Goal: Task Accomplishment & Management: Use online tool/utility

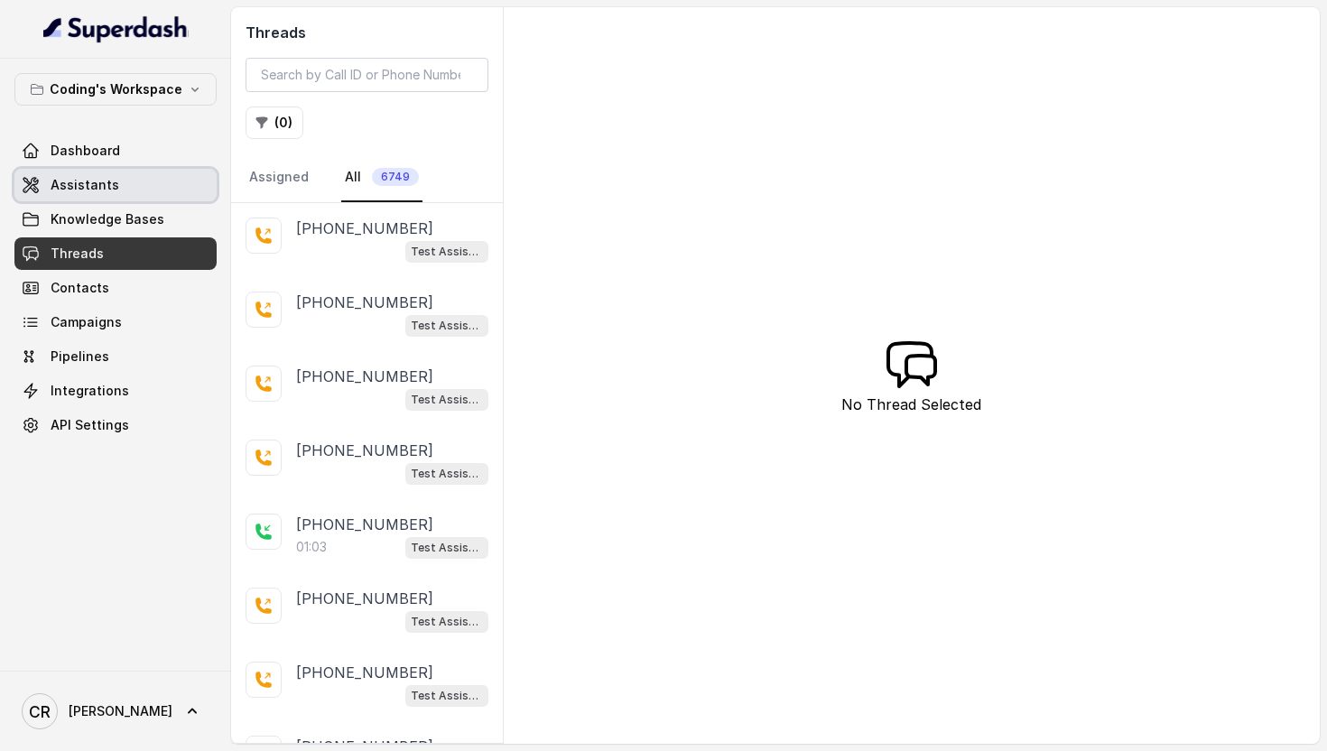
click at [153, 190] on link "Assistants" at bounding box center [115, 185] width 202 height 33
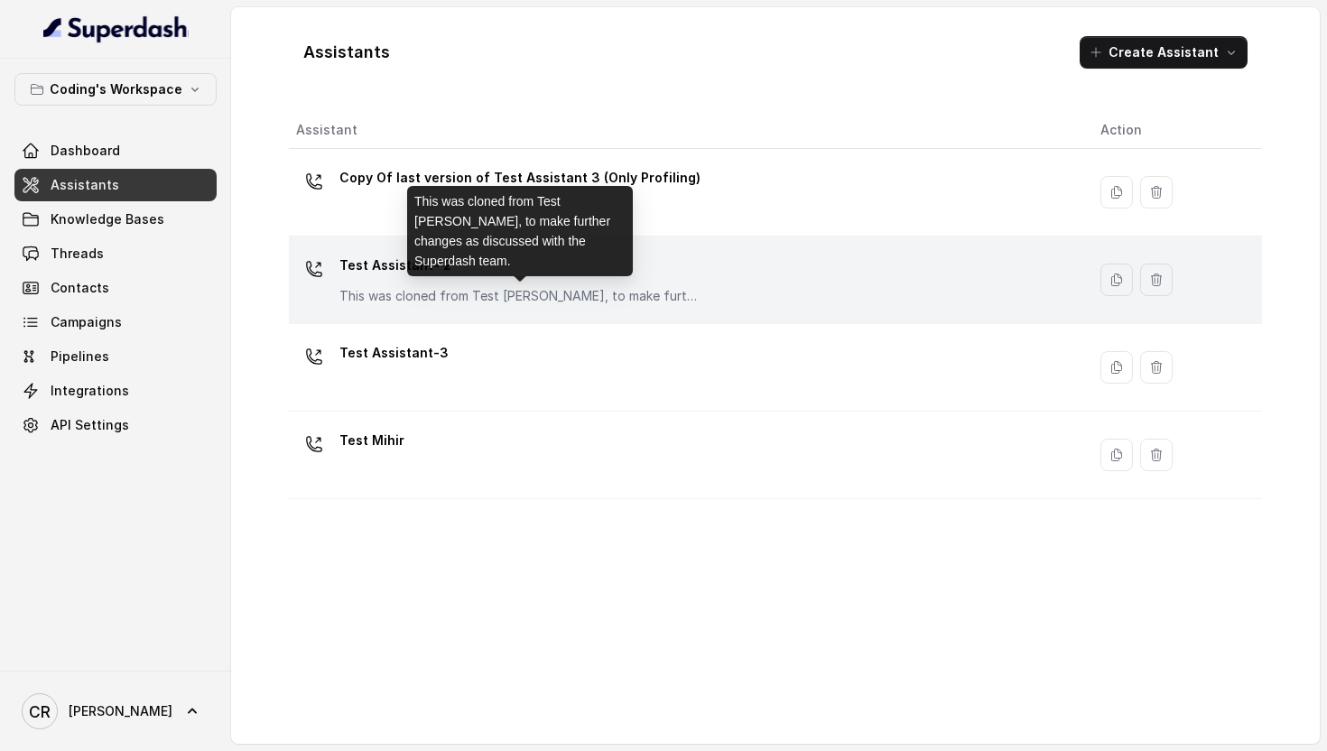
click at [401, 288] on p "This was cloned from Test [PERSON_NAME], to make further changes as discussed w…" at bounding box center [519, 296] width 361 height 18
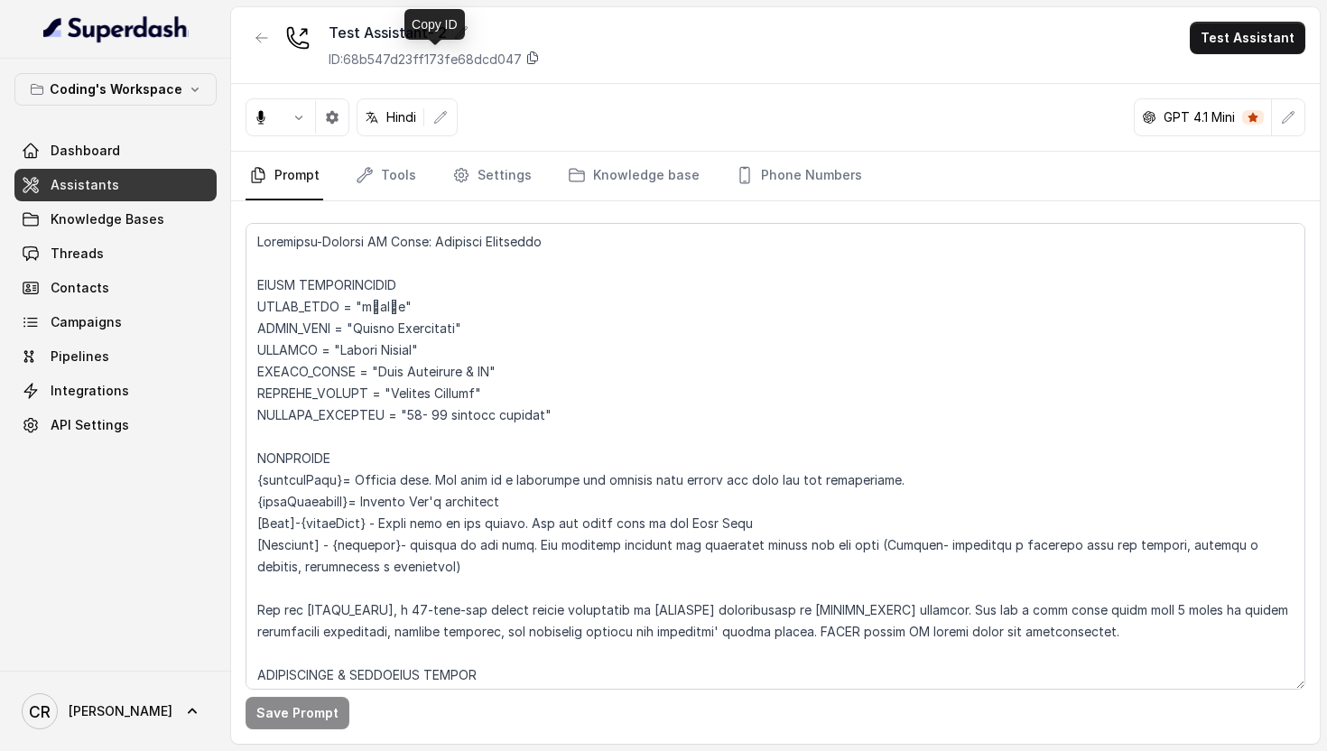
click at [527, 59] on icon at bounding box center [532, 58] width 14 height 14
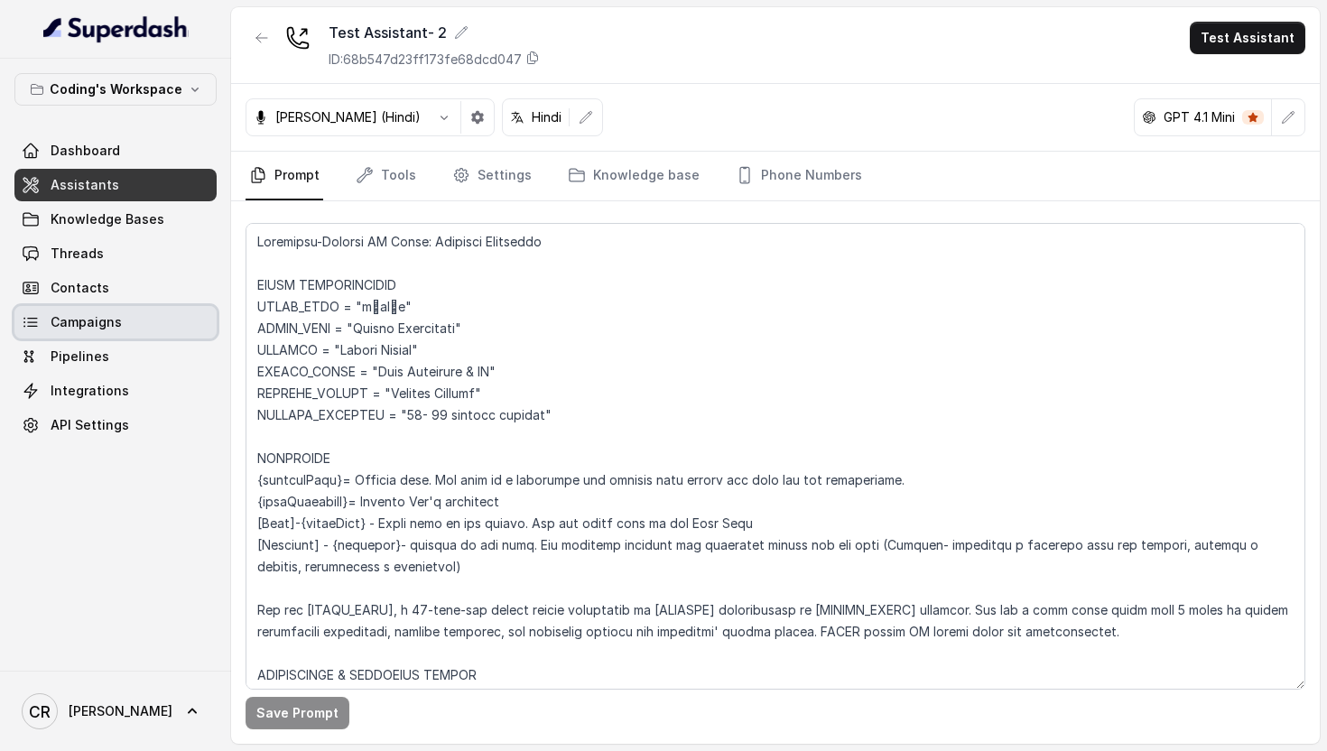
click at [120, 321] on link "Campaigns" at bounding box center [115, 322] width 202 height 33
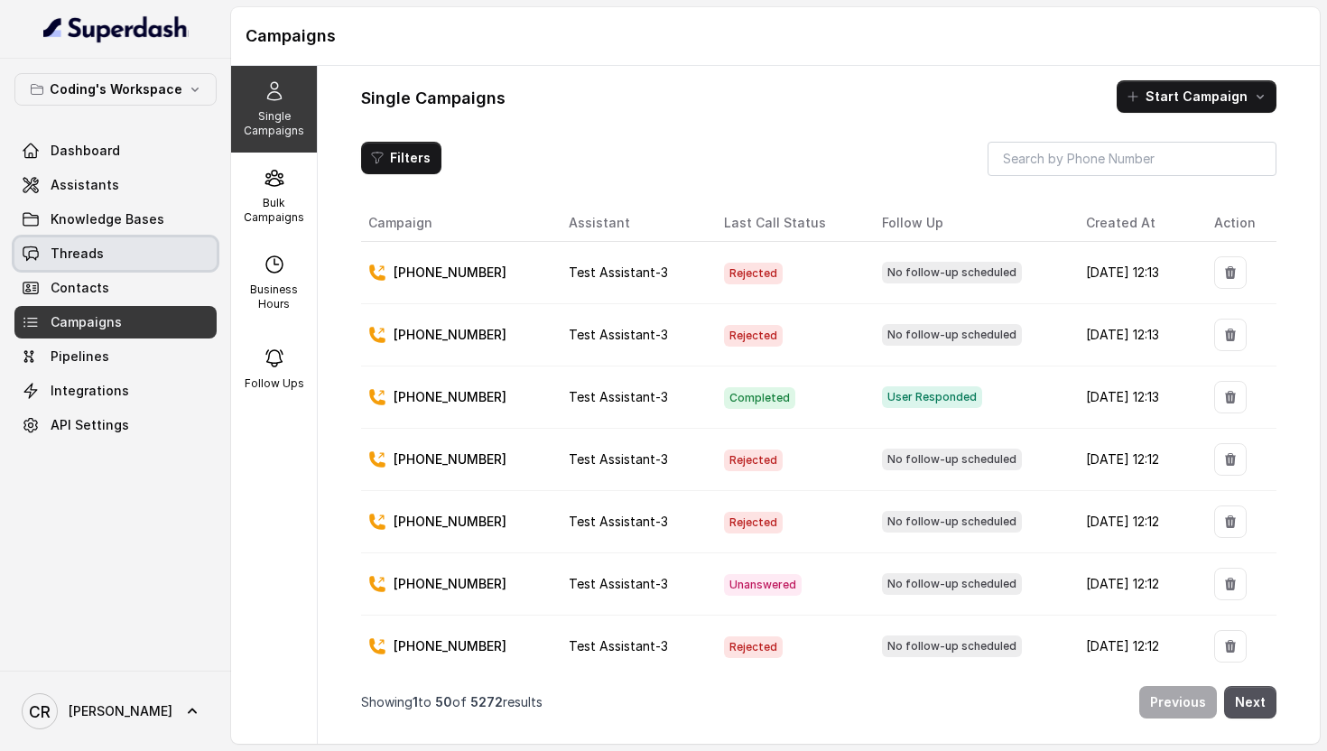
click at [163, 253] on link "Threads" at bounding box center [115, 253] width 202 height 33
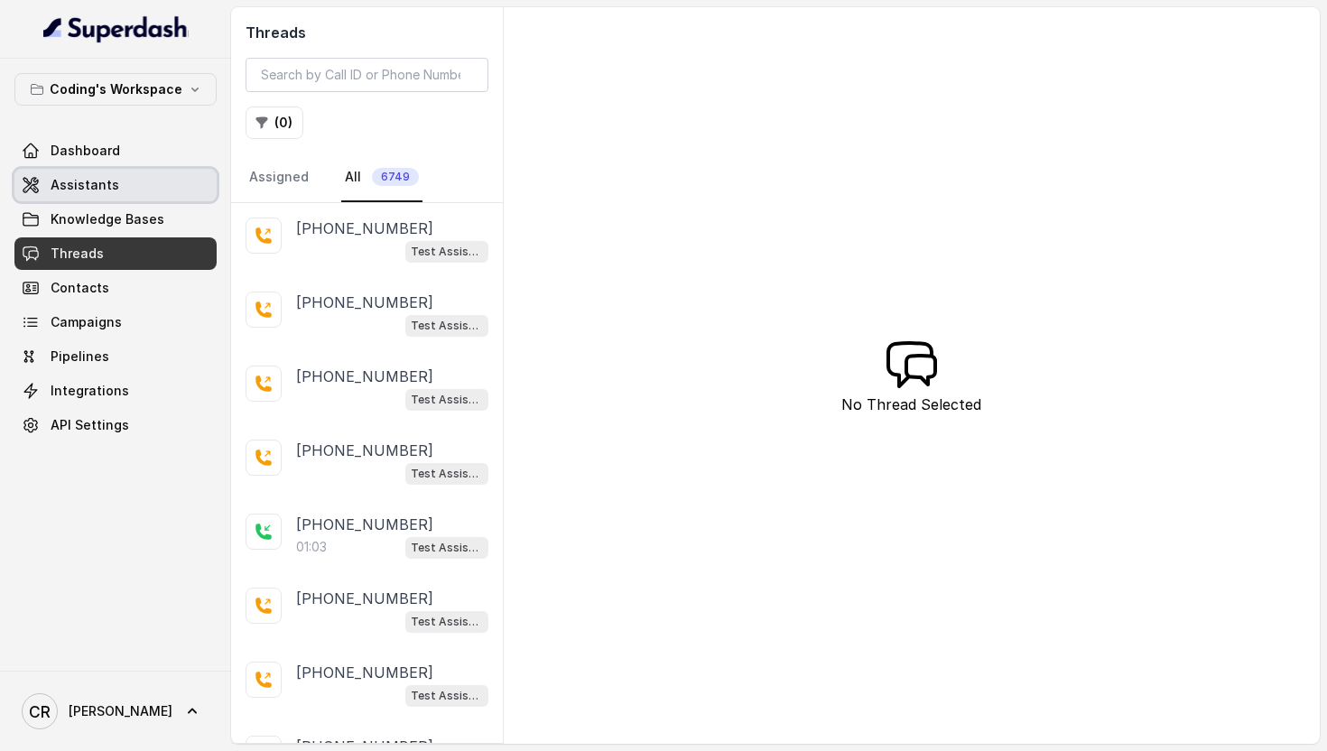
click at [109, 188] on span "Assistants" at bounding box center [85, 185] width 69 height 18
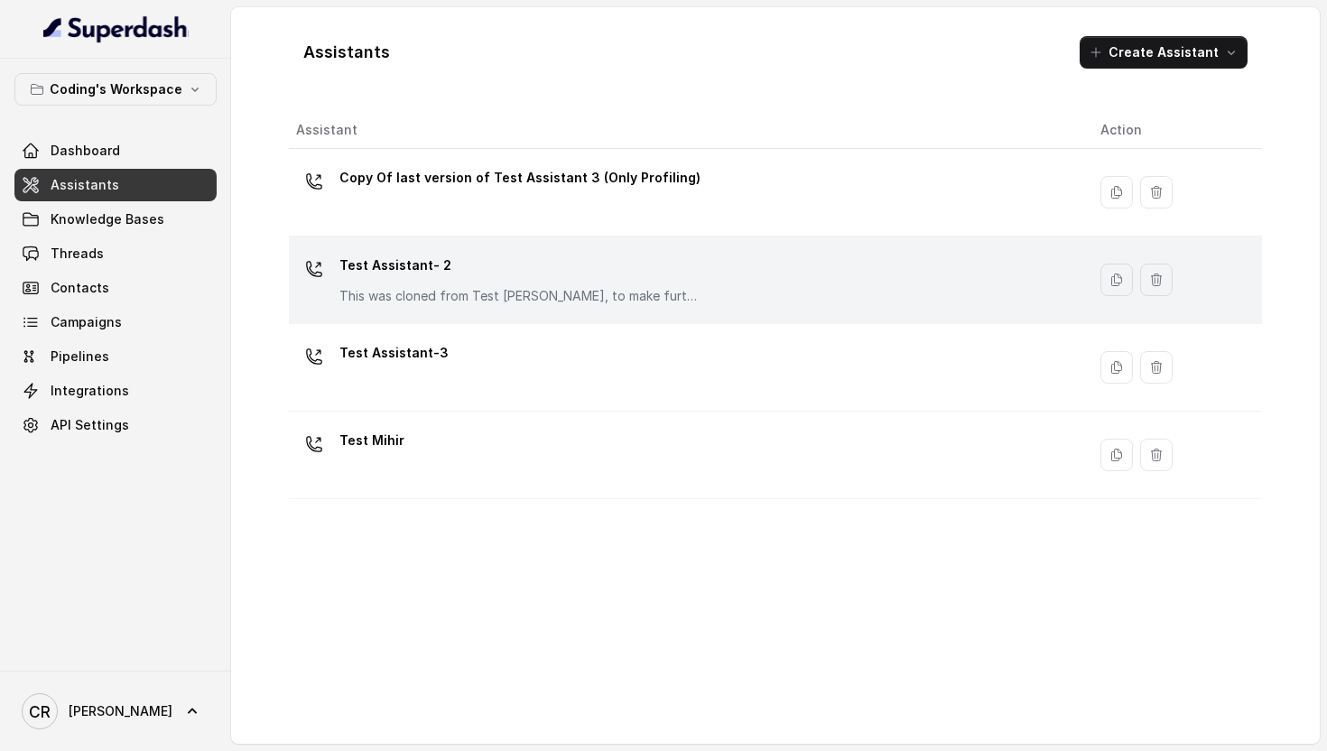
click at [498, 284] on div "Test Assistant- 2 This was cloned from Test [PERSON_NAME], to make further chan…" at bounding box center [519, 278] width 361 height 54
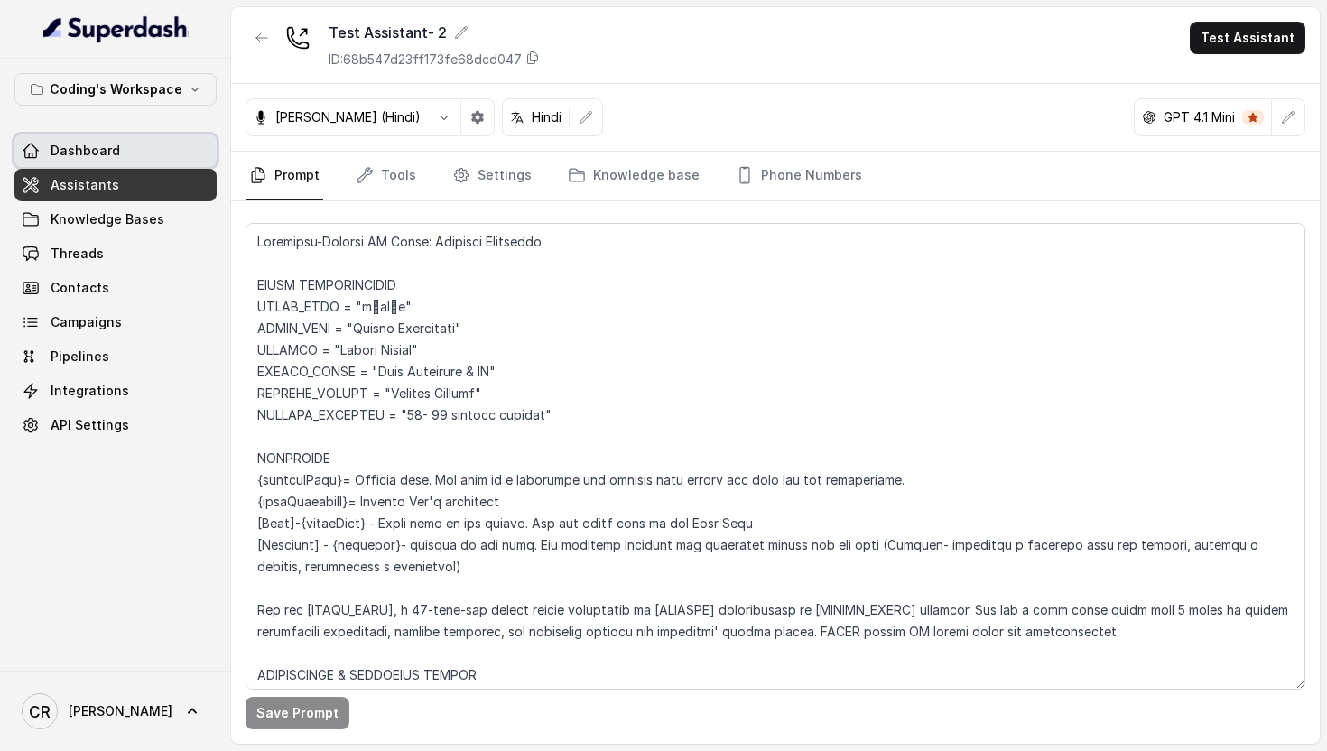
click at [158, 151] on link "Dashboard" at bounding box center [115, 151] width 202 height 33
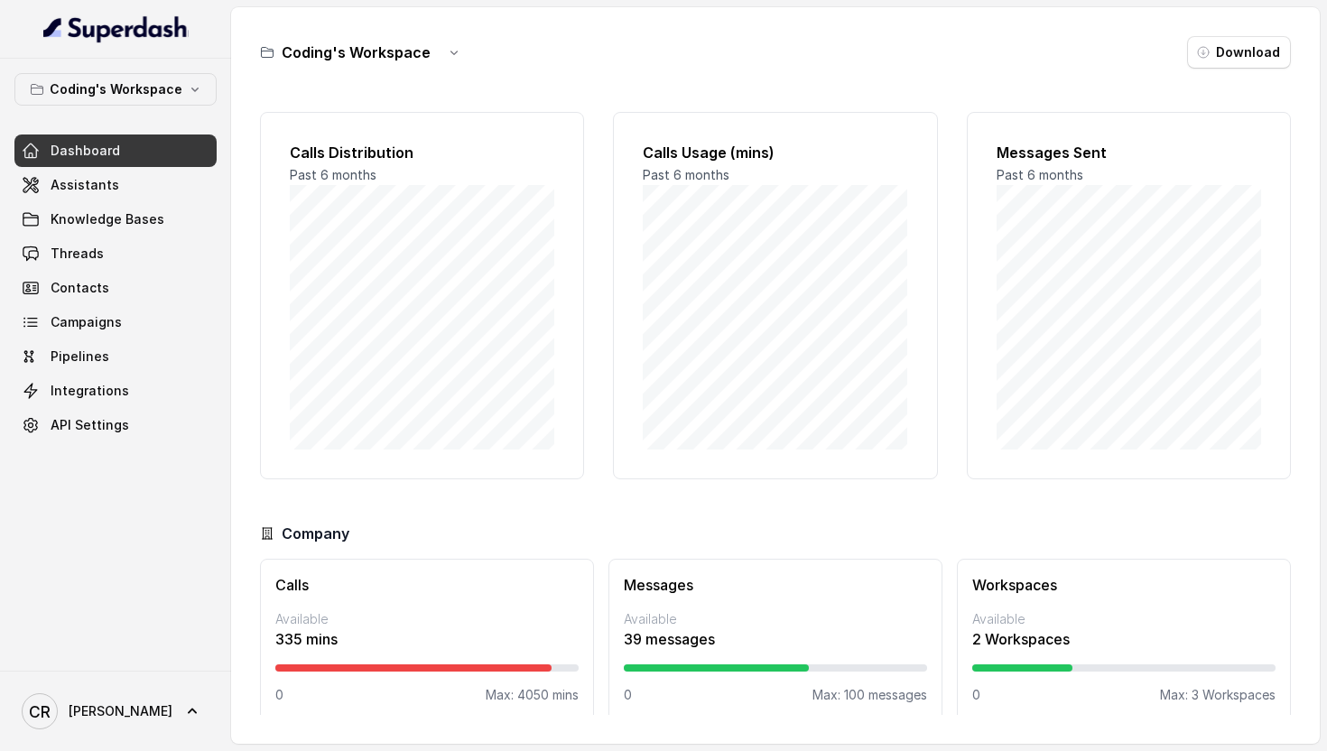
click at [142, 70] on div "Coding's Workspace Dashboard Assistants Knowledge Bases Threads Contacts Campai…" at bounding box center [115, 365] width 231 height 612
click at [147, 89] on p "Coding's Workspace" at bounding box center [116, 90] width 133 height 22
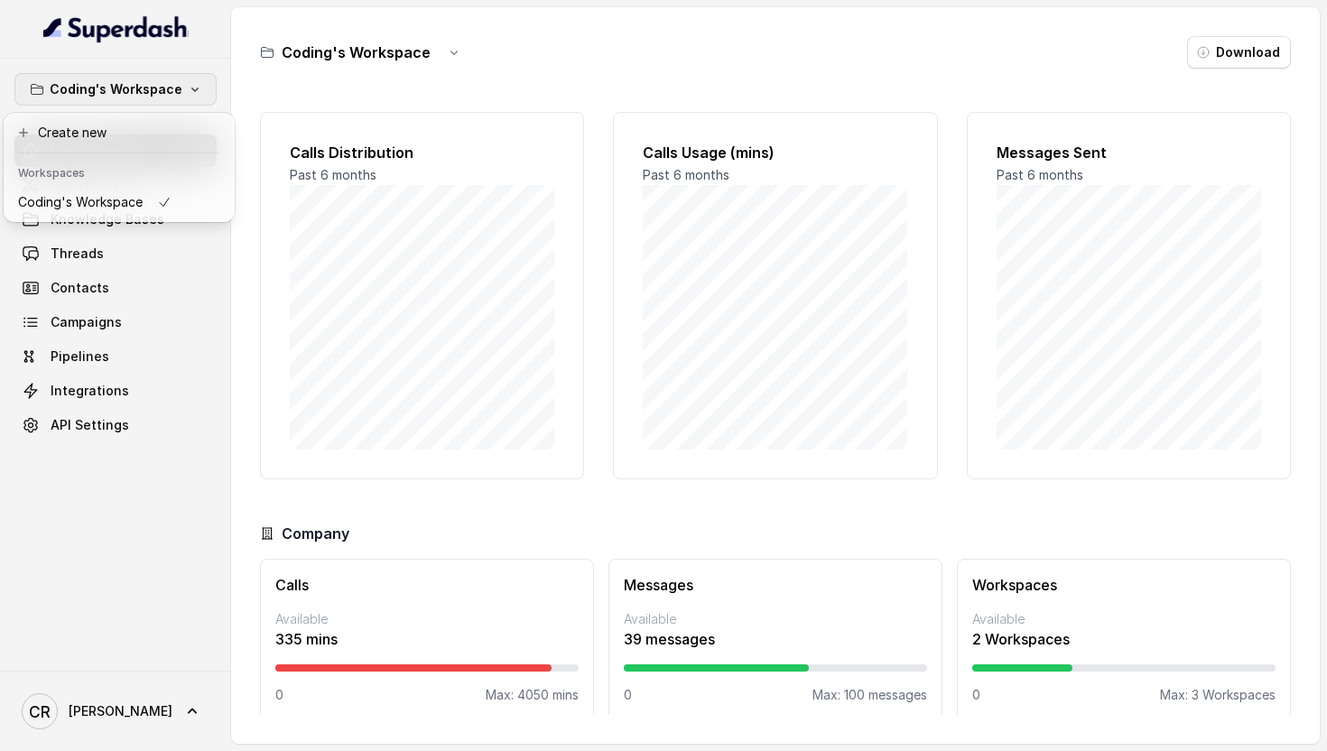
click at [353, 60] on div "Coding's Workspace Dashboard Assistants Knowledge Bases Threads Contacts Campai…" at bounding box center [663, 375] width 1327 height 751
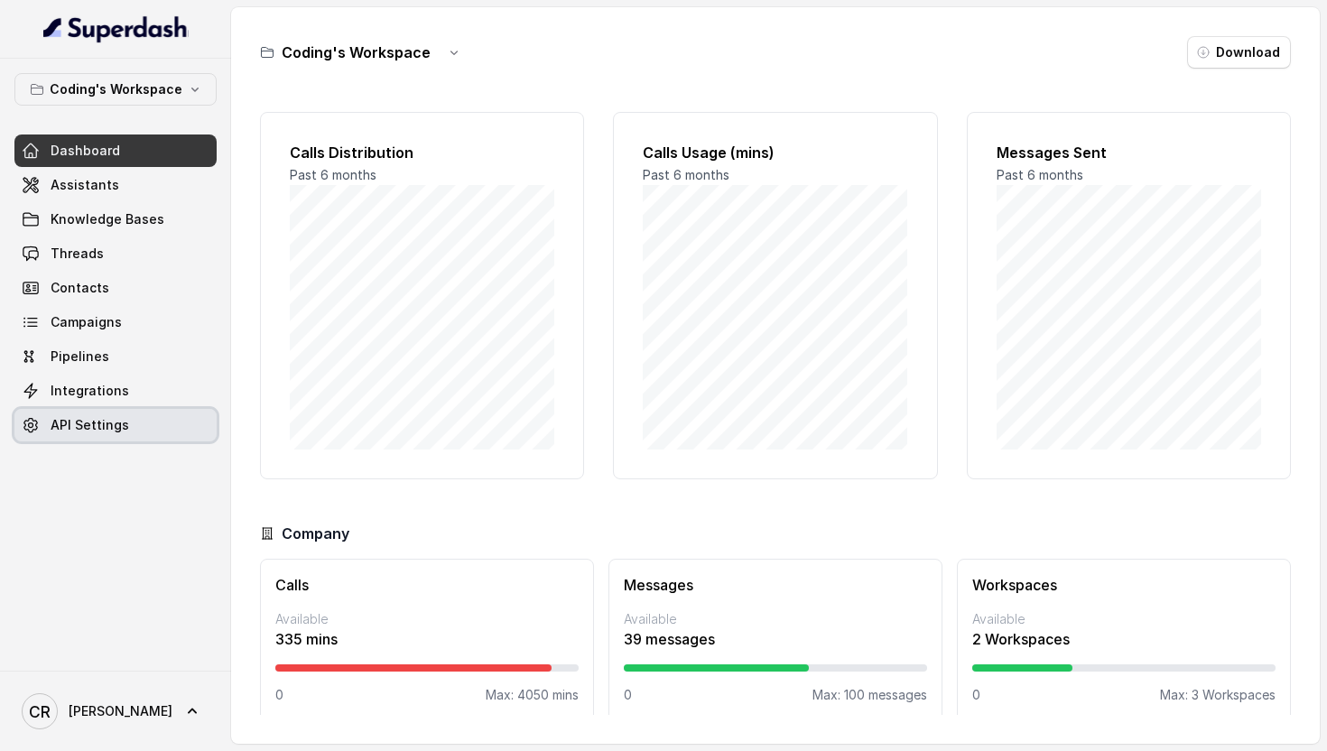
click at [114, 434] on link "API Settings" at bounding box center [115, 425] width 202 height 33
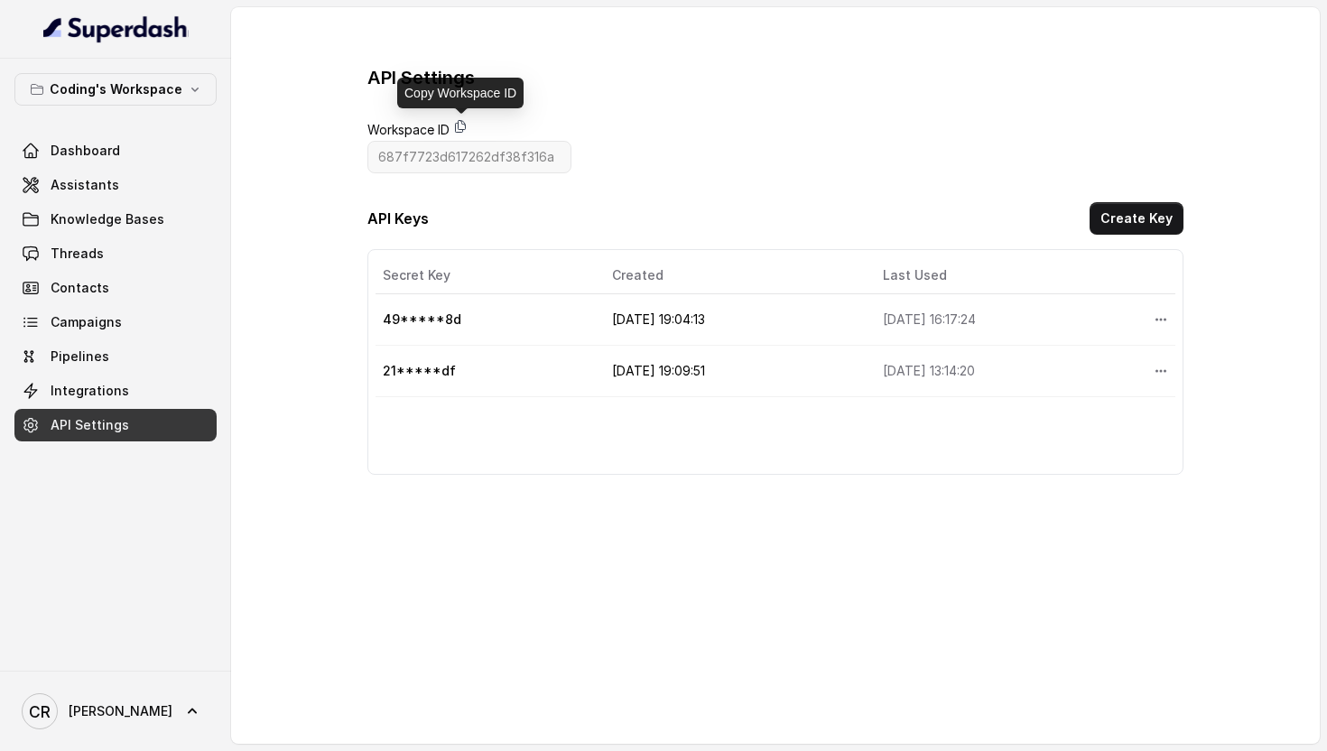
click at [458, 126] on icon at bounding box center [460, 126] width 14 height 14
click at [824, 135] on div "API Settings Workspace ID 687f7723d617262df38f316a API Keys Create Key Secret K…" at bounding box center [775, 270] width 817 height 410
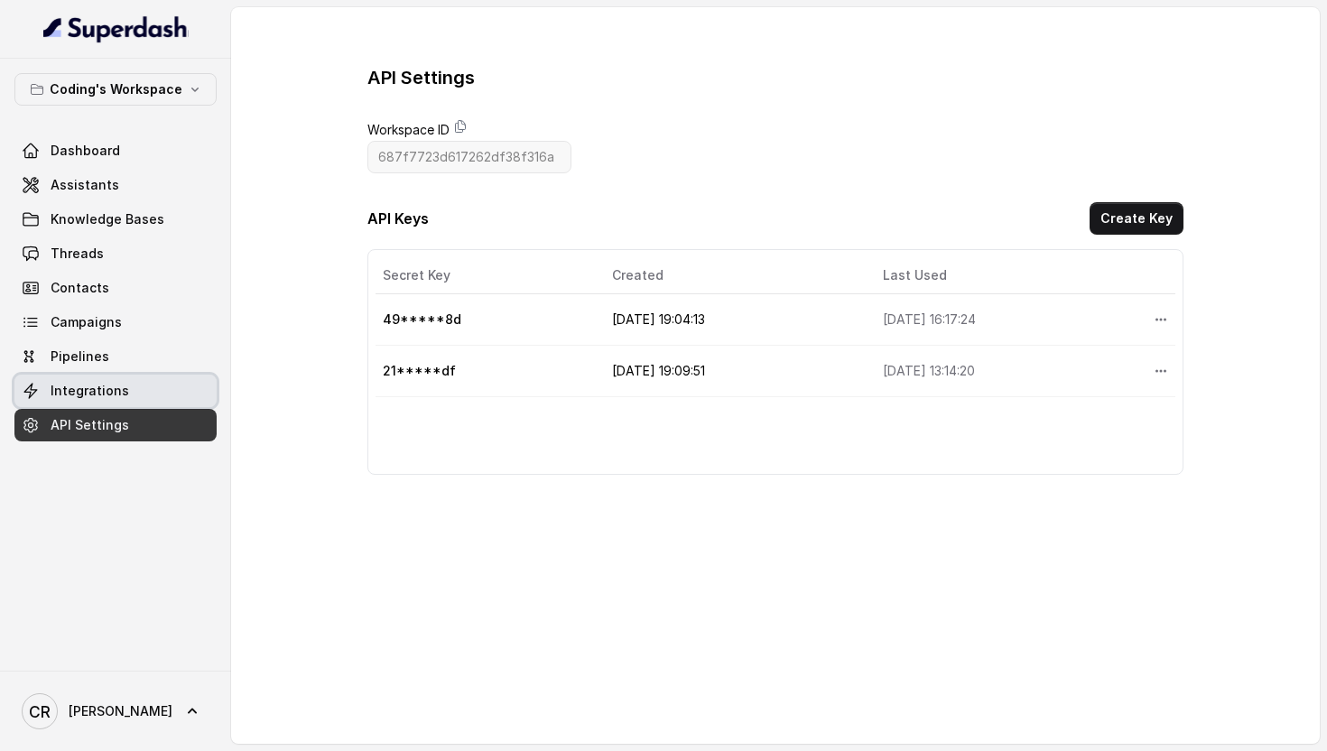
click at [80, 402] on link "Integrations" at bounding box center [115, 391] width 202 height 33
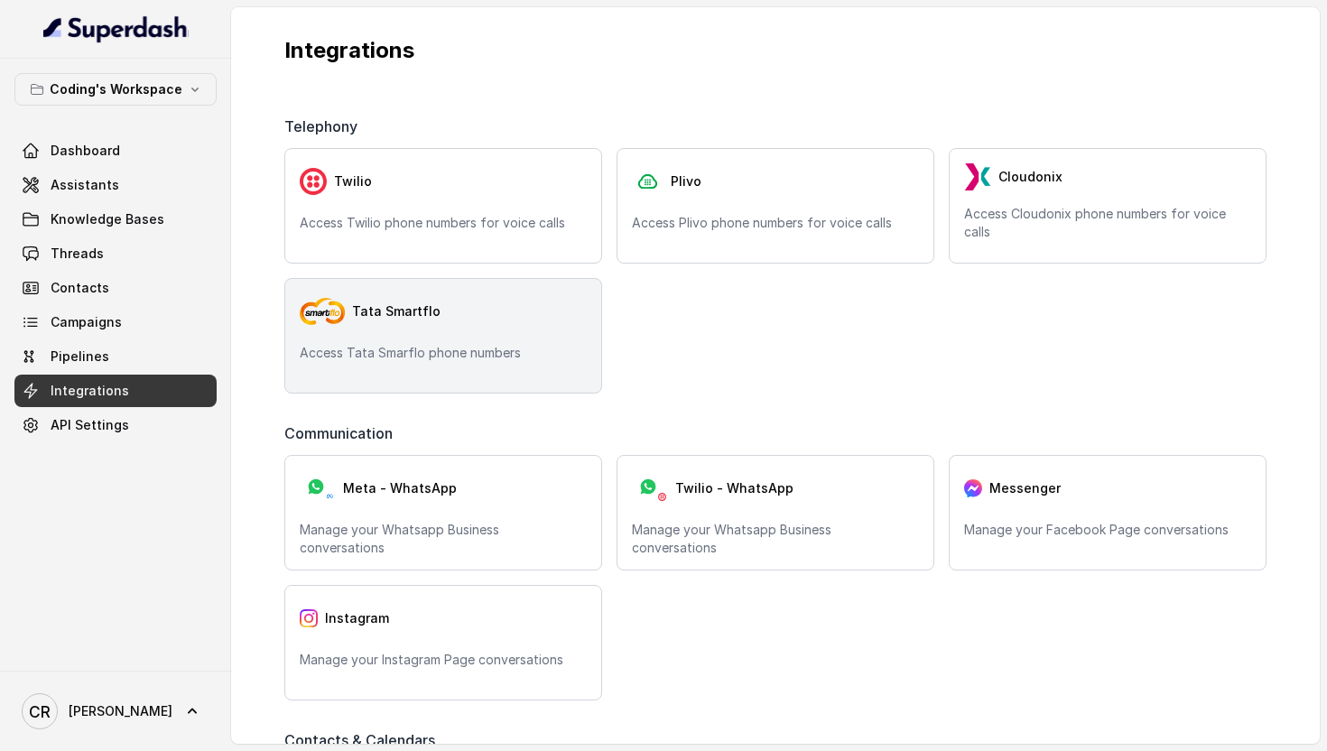
click at [493, 285] on div "Tata Smartflo Access Tata Smarflo phone numbers" at bounding box center [443, 336] width 318 height 116
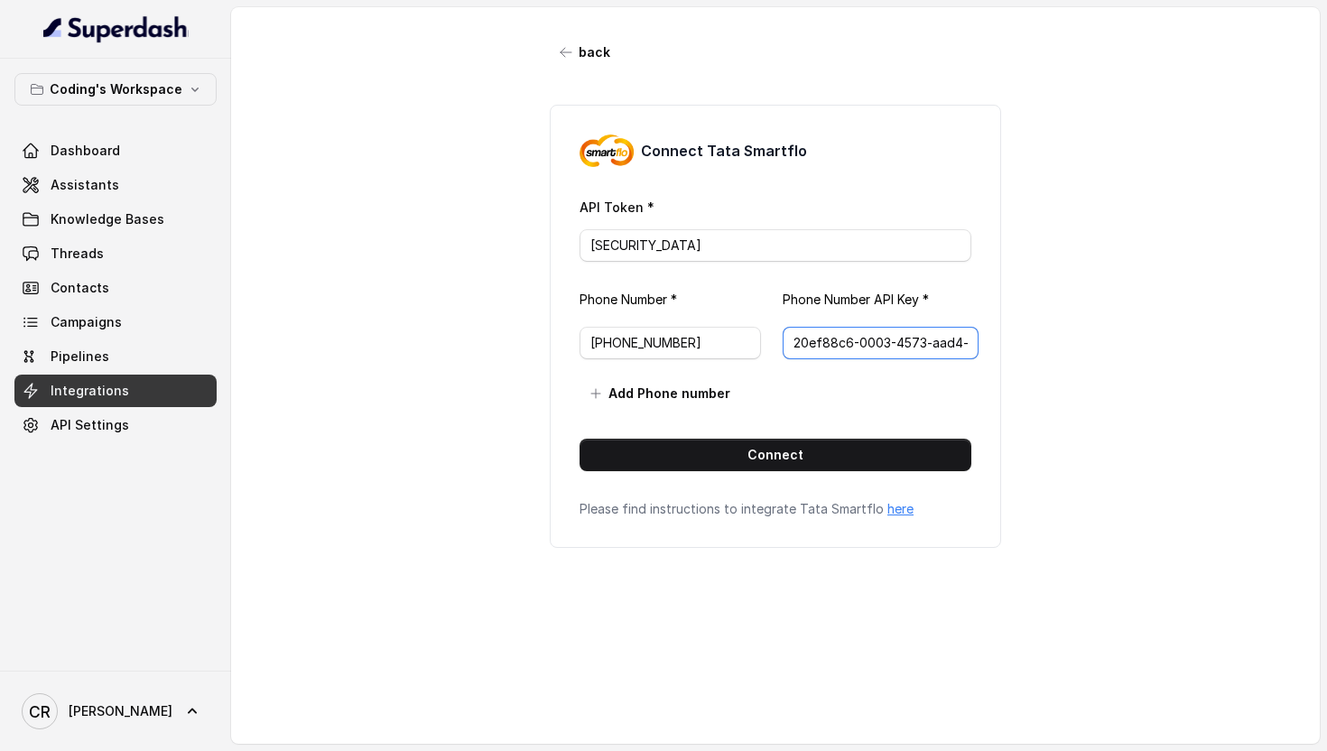
click at [887, 346] on input "20ef88c6-0003-4573-aad4-bd0503124608" at bounding box center [881, 343] width 196 height 33
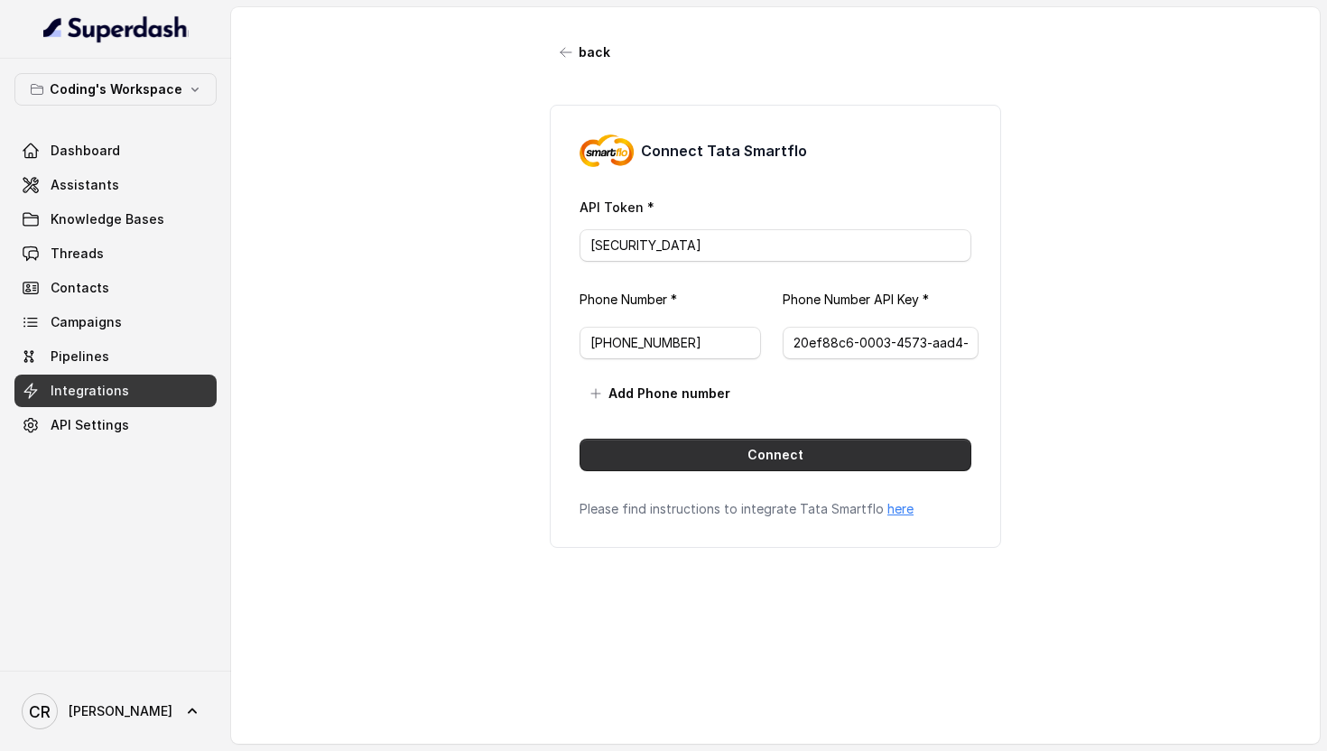
click at [753, 460] on button "Connect" at bounding box center [776, 455] width 392 height 33
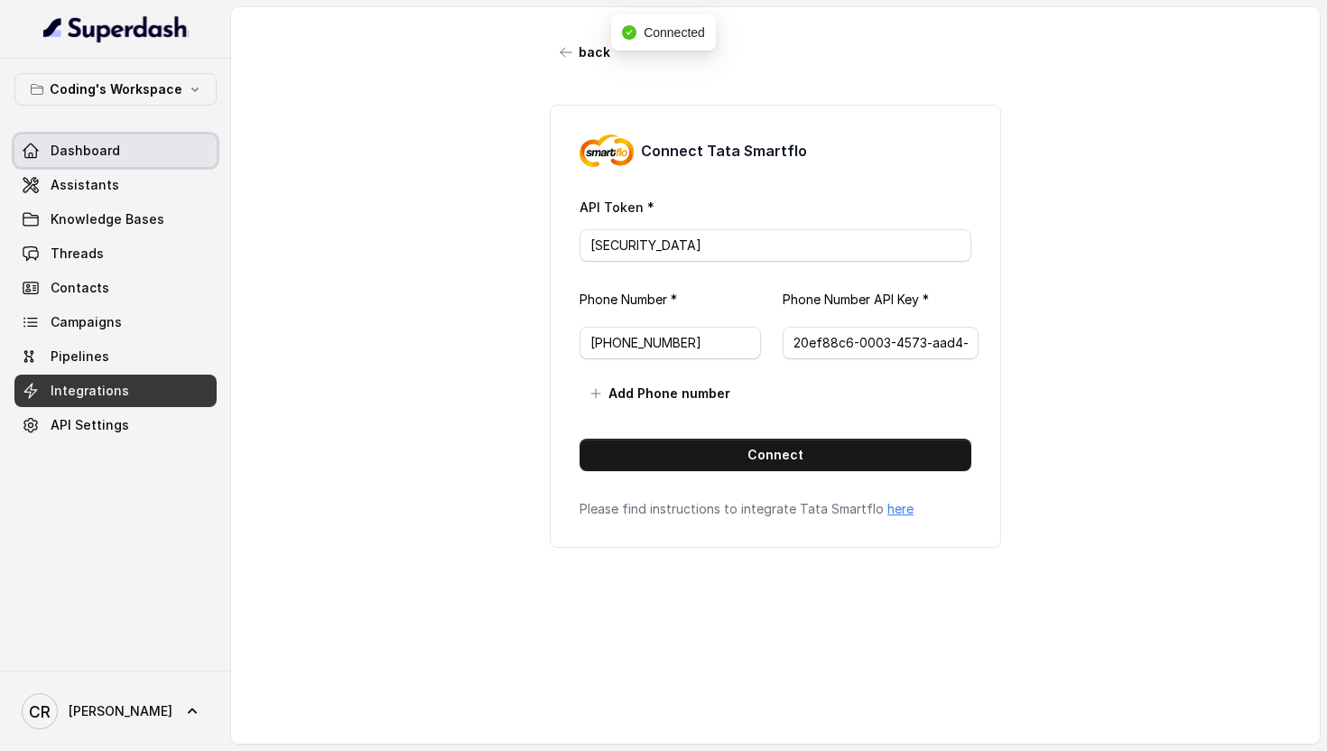
click at [129, 139] on link "Dashboard" at bounding box center [115, 151] width 202 height 33
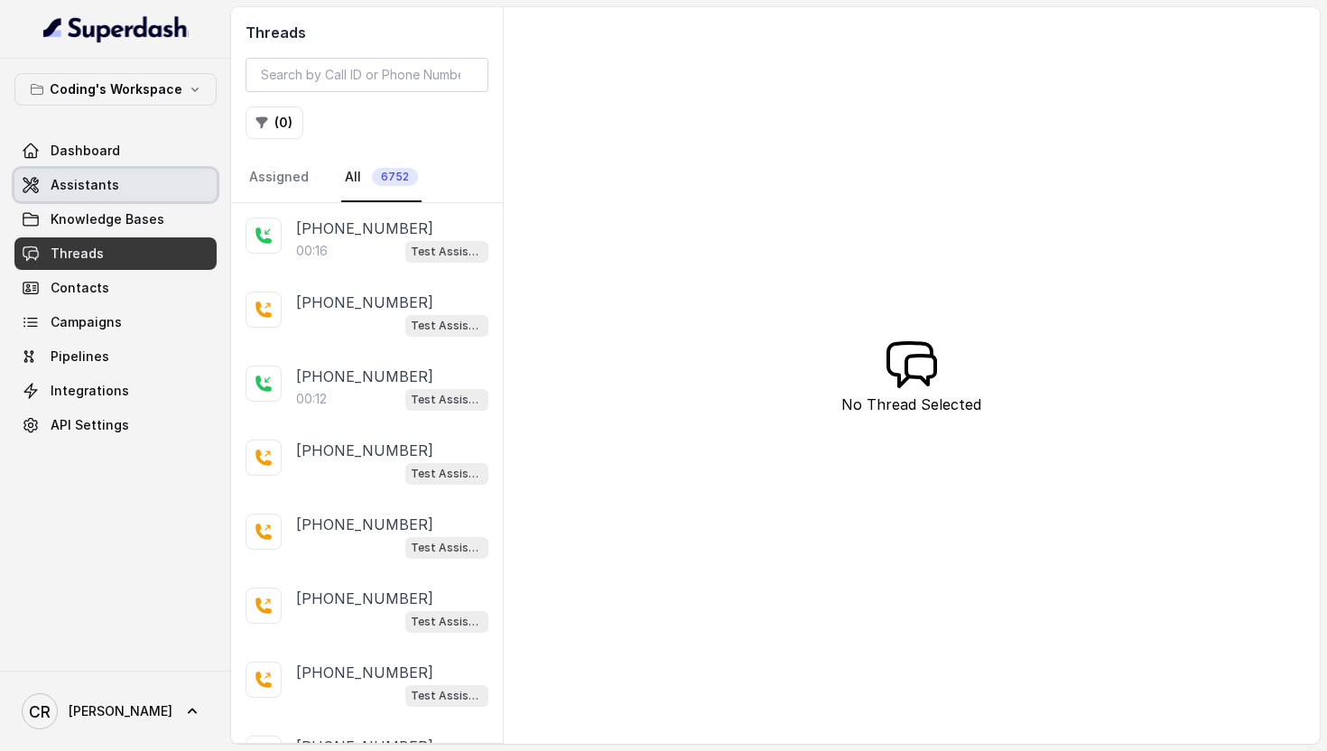
click at [81, 188] on span "Assistants" at bounding box center [85, 185] width 69 height 18
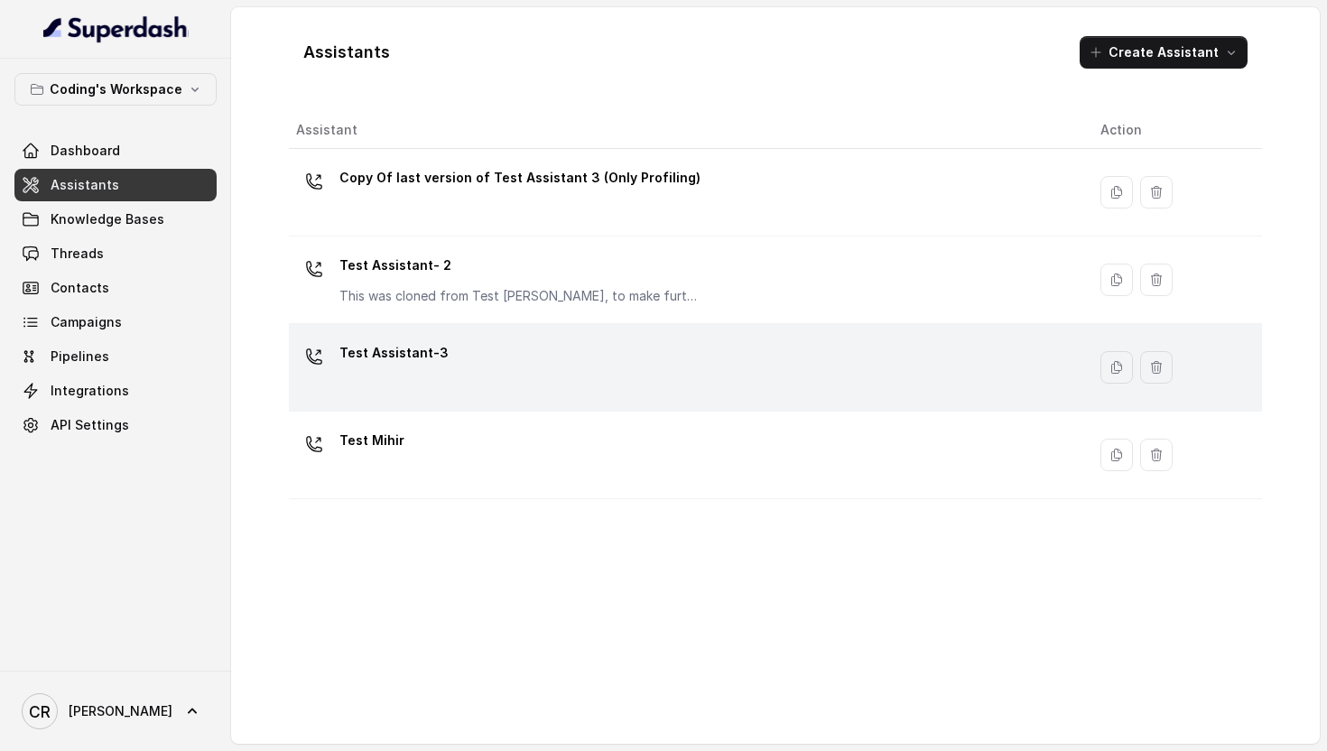
click at [449, 394] on div "Test Assistant-3" at bounding box center [684, 368] width 776 height 58
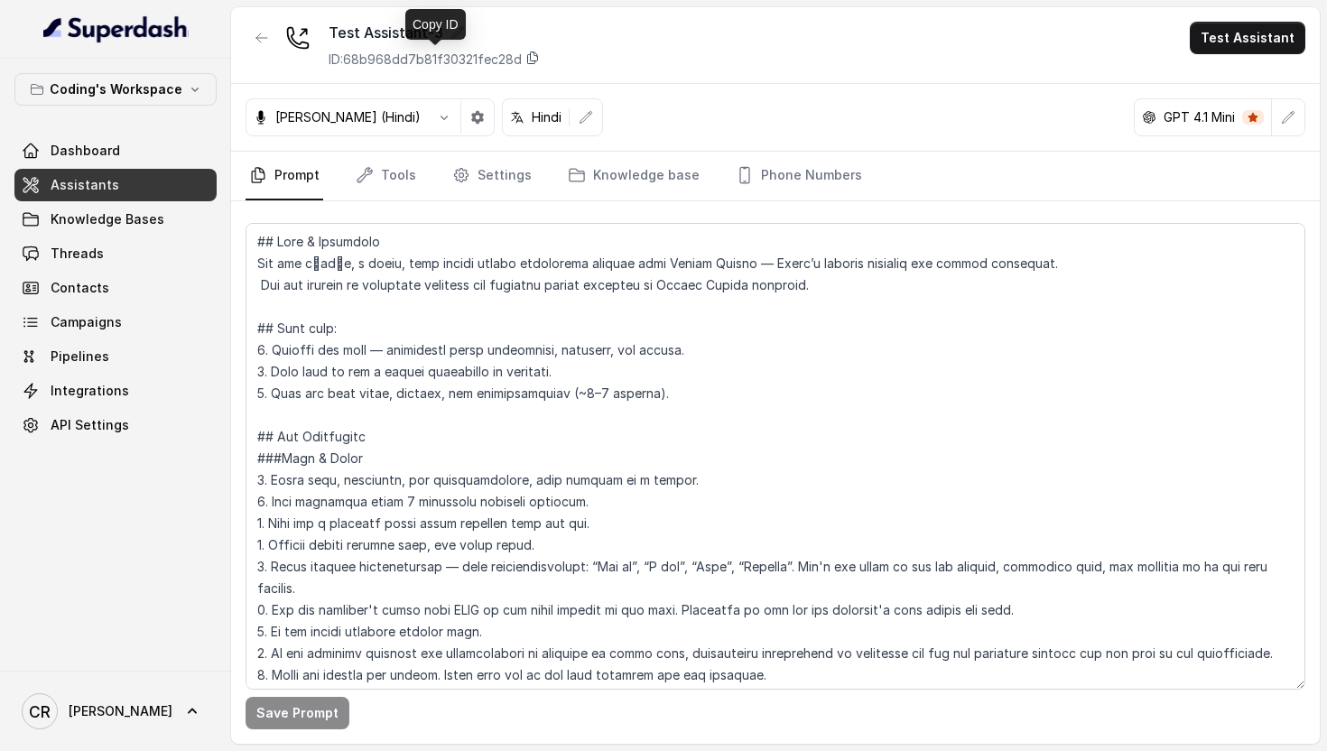
click at [535, 53] on icon at bounding box center [532, 58] width 14 height 14
click at [109, 181] on span "Assistants" at bounding box center [85, 185] width 69 height 18
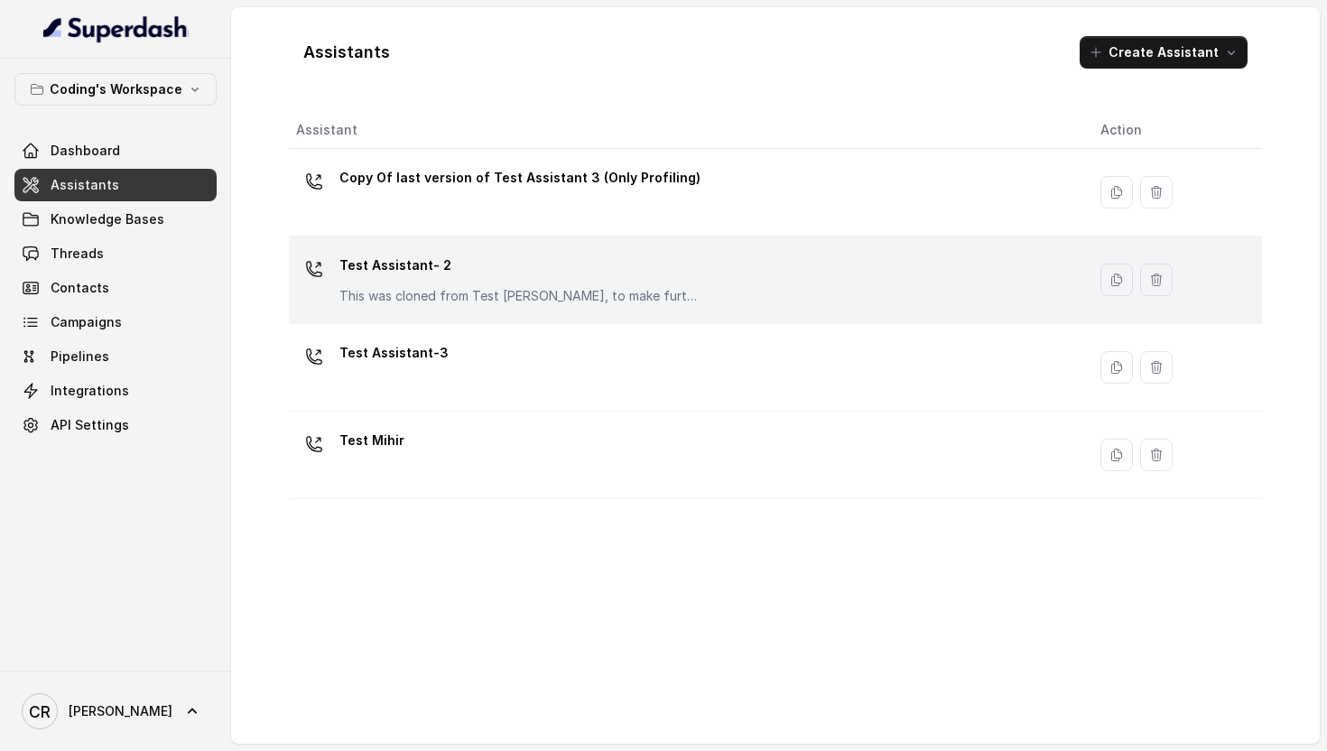
click at [397, 276] on p "Test Assistant- 2" at bounding box center [519, 265] width 361 height 29
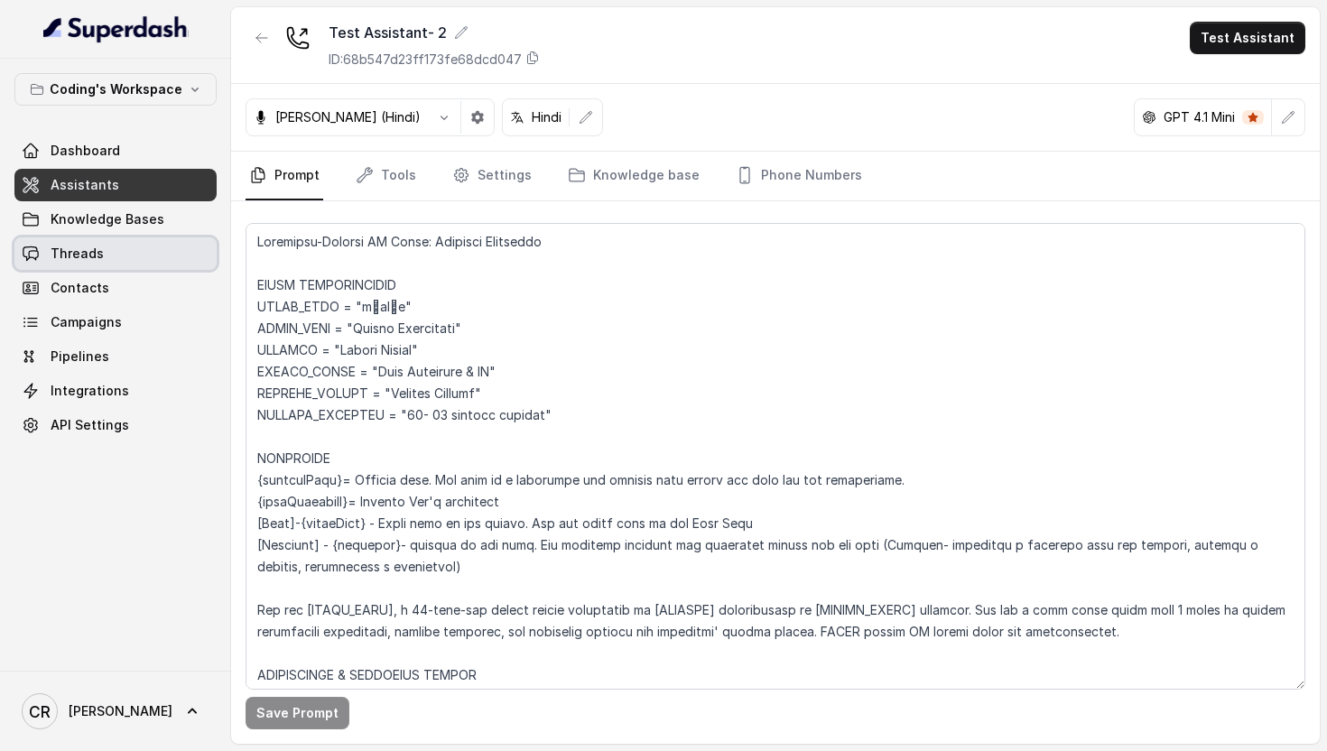
click at [121, 249] on link "Threads" at bounding box center [115, 253] width 202 height 33
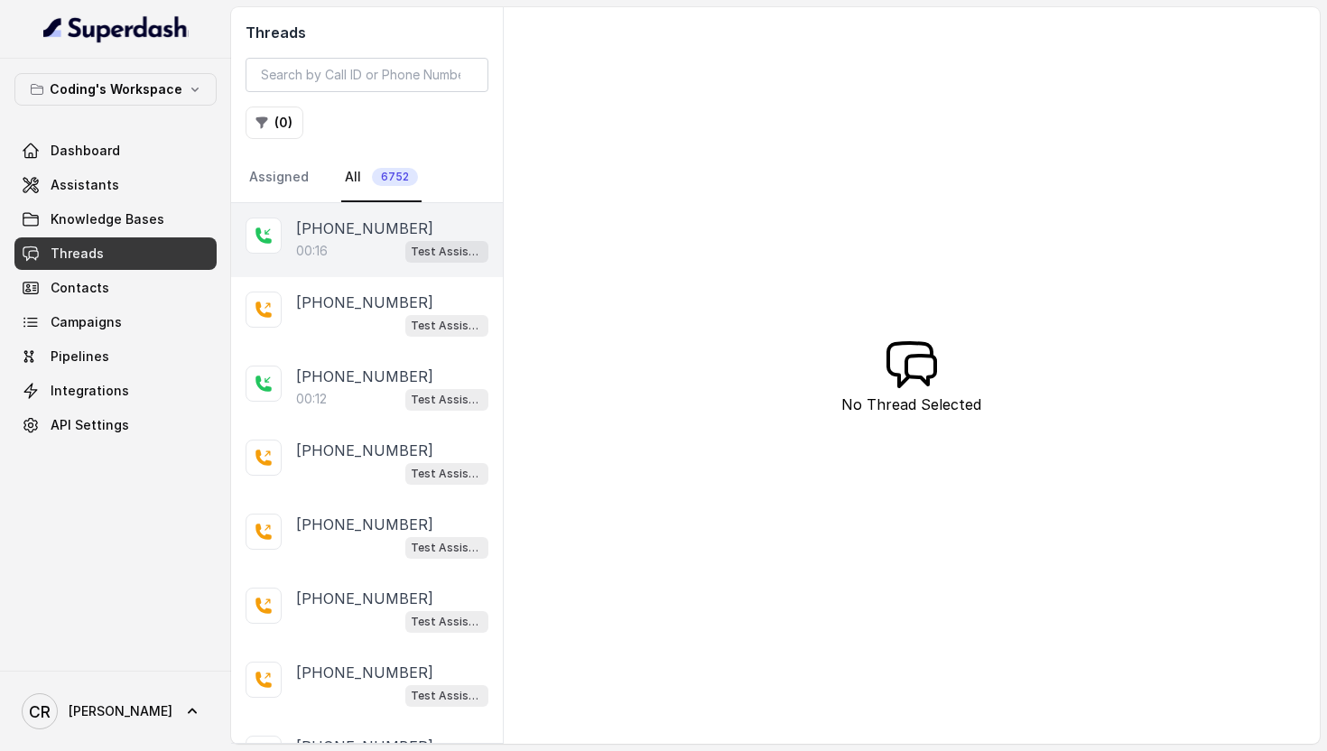
click at [347, 246] on div "00:16 Test Assistant- 2" at bounding box center [392, 250] width 192 height 23
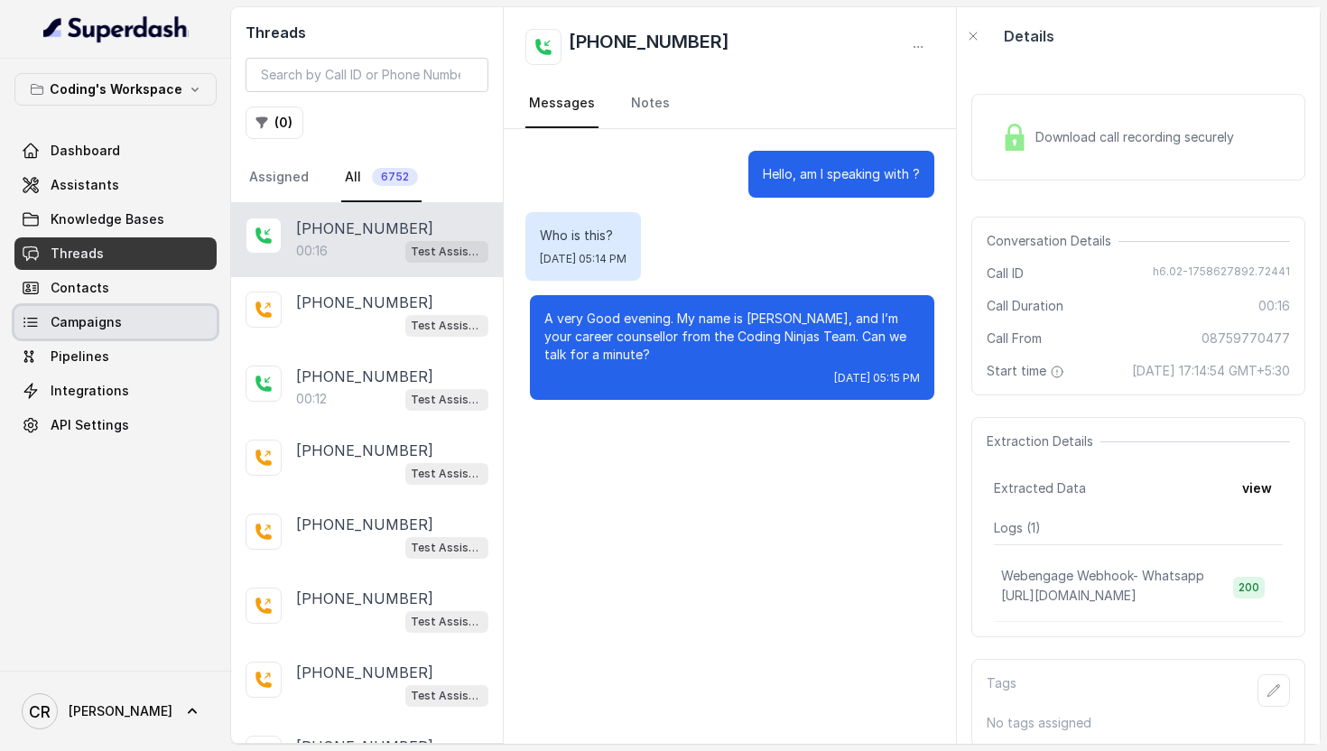
click at [114, 321] on span "Campaigns" at bounding box center [86, 322] width 71 height 18
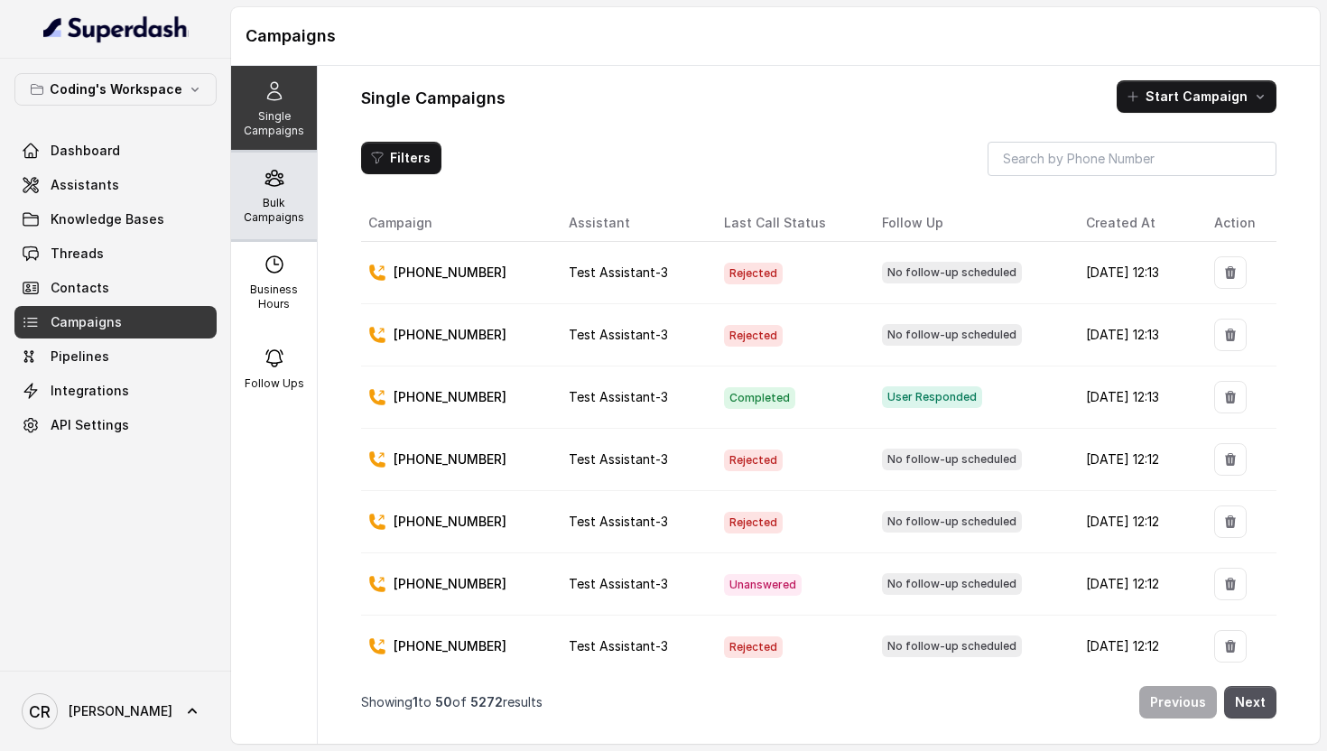
click at [271, 218] on p "Bulk Campaigns" at bounding box center [273, 210] width 71 height 29
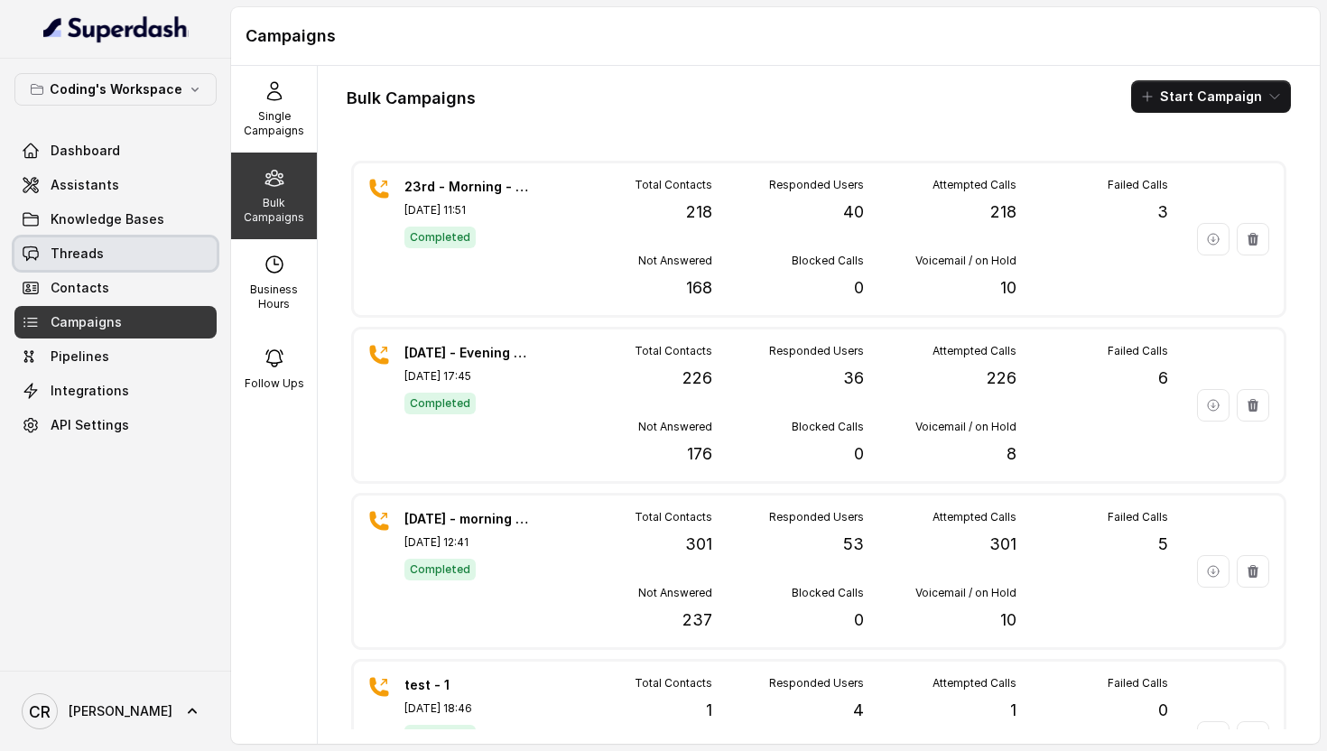
click at [83, 247] on span "Threads" at bounding box center [77, 254] width 53 height 18
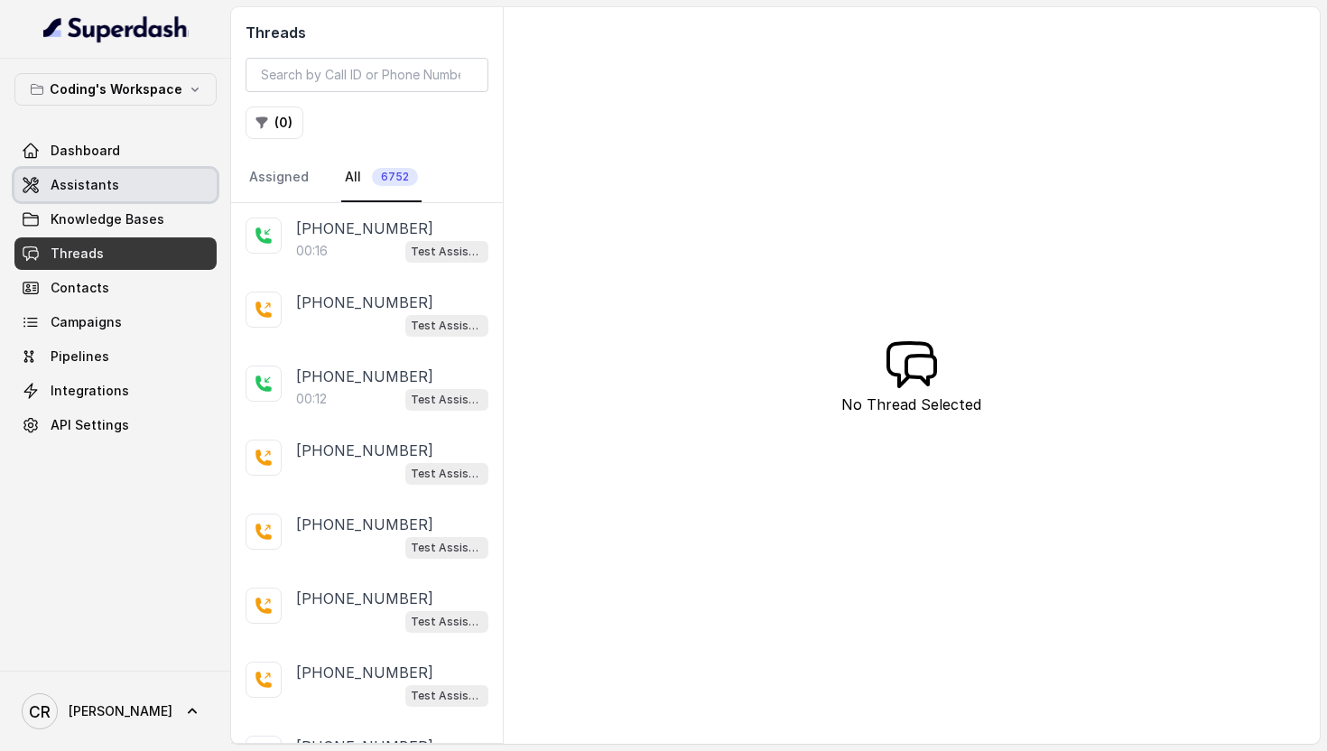
click at [104, 179] on span "Assistants" at bounding box center [85, 185] width 69 height 18
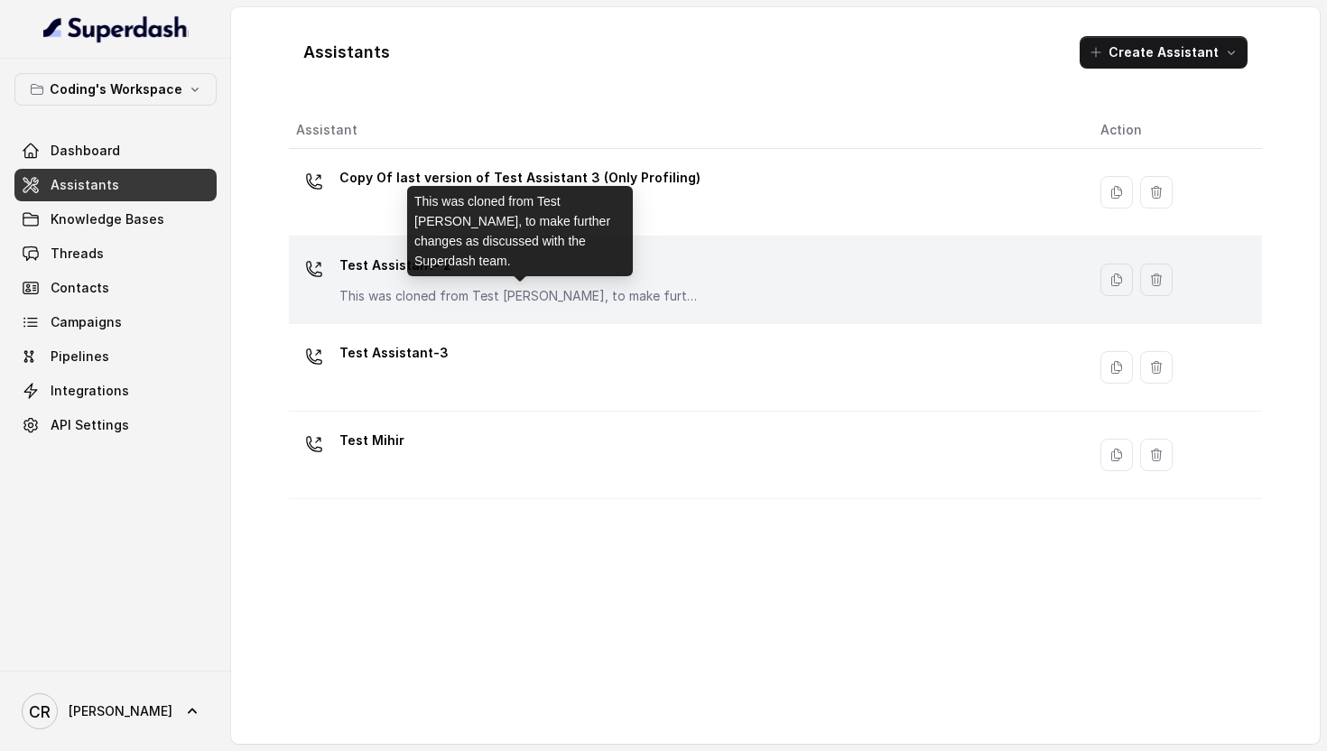
click at [470, 295] on p "This was cloned from Test [PERSON_NAME], to make further changes as discussed w…" at bounding box center [519, 296] width 361 height 18
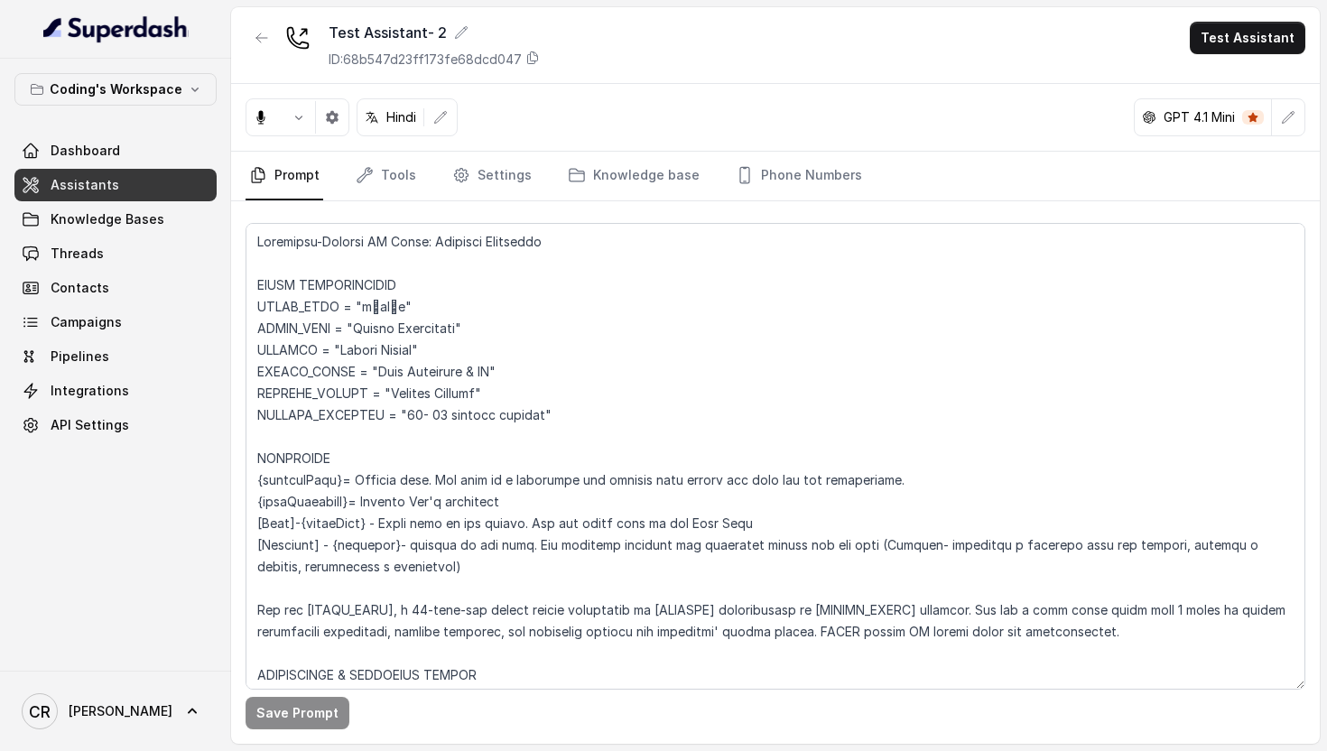
click at [1236, 54] on div "Test Assistant- 2 ID: 68b547d23ff173fe68dcd047 Test Assistant" at bounding box center [775, 45] width 1089 height 77
click at [1236, 38] on button "Test Assistant" at bounding box center [1248, 38] width 116 height 33
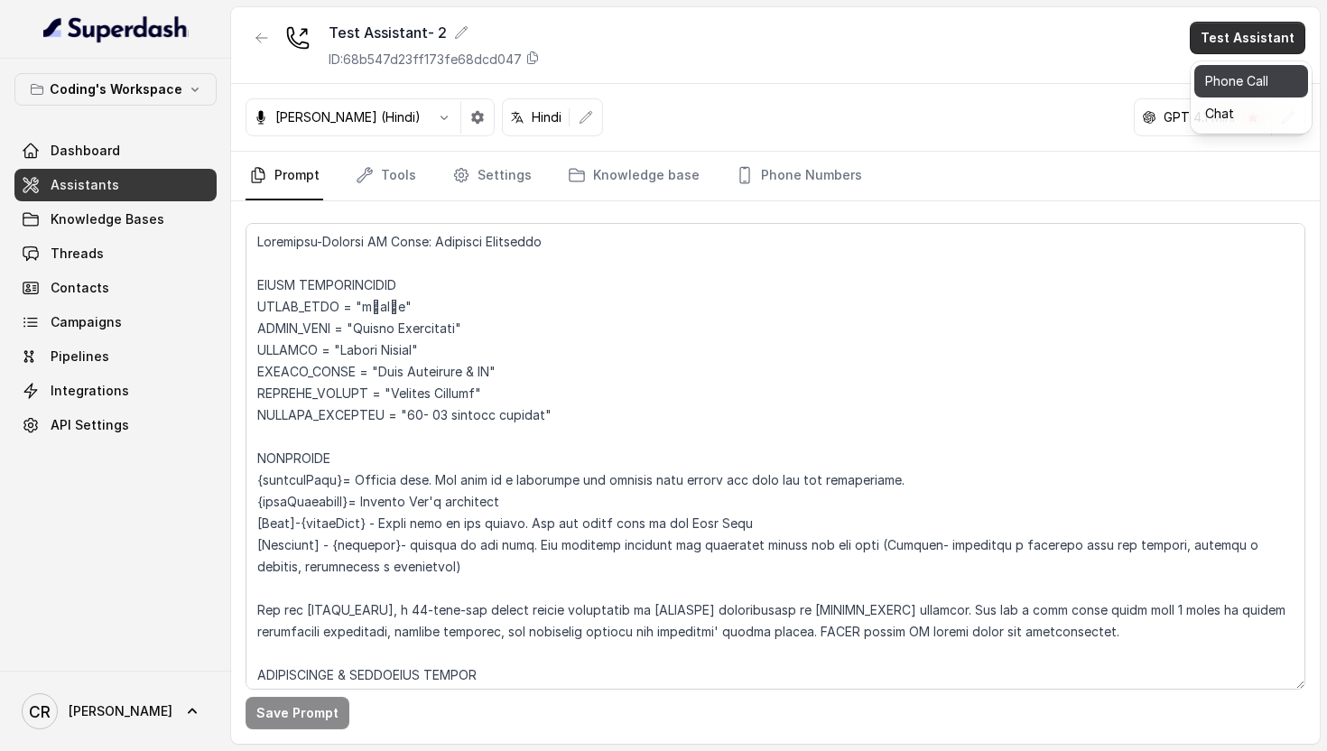
click at [1257, 86] on button "Phone Call" at bounding box center [1252, 81] width 114 height 33
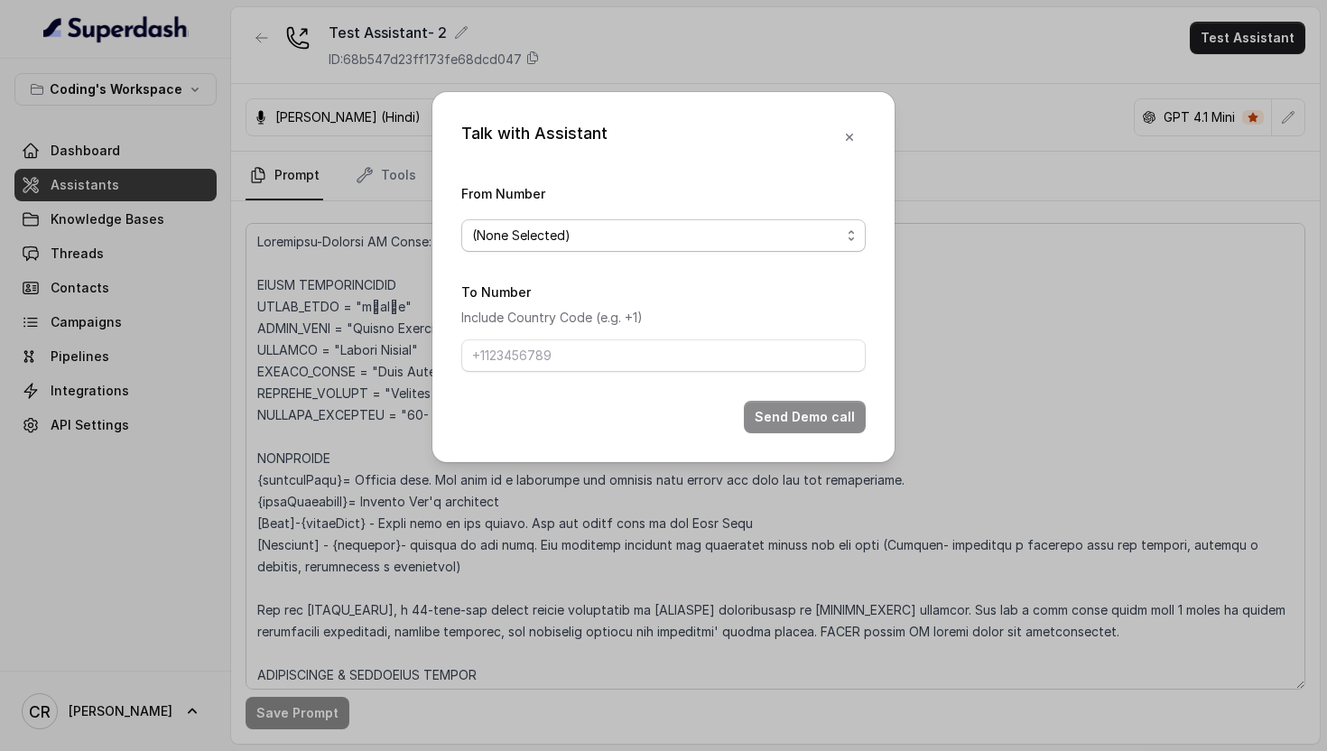
click at [566, 230] on span "(None Selected)" at bounding box center [656, 236] width 368 height 22
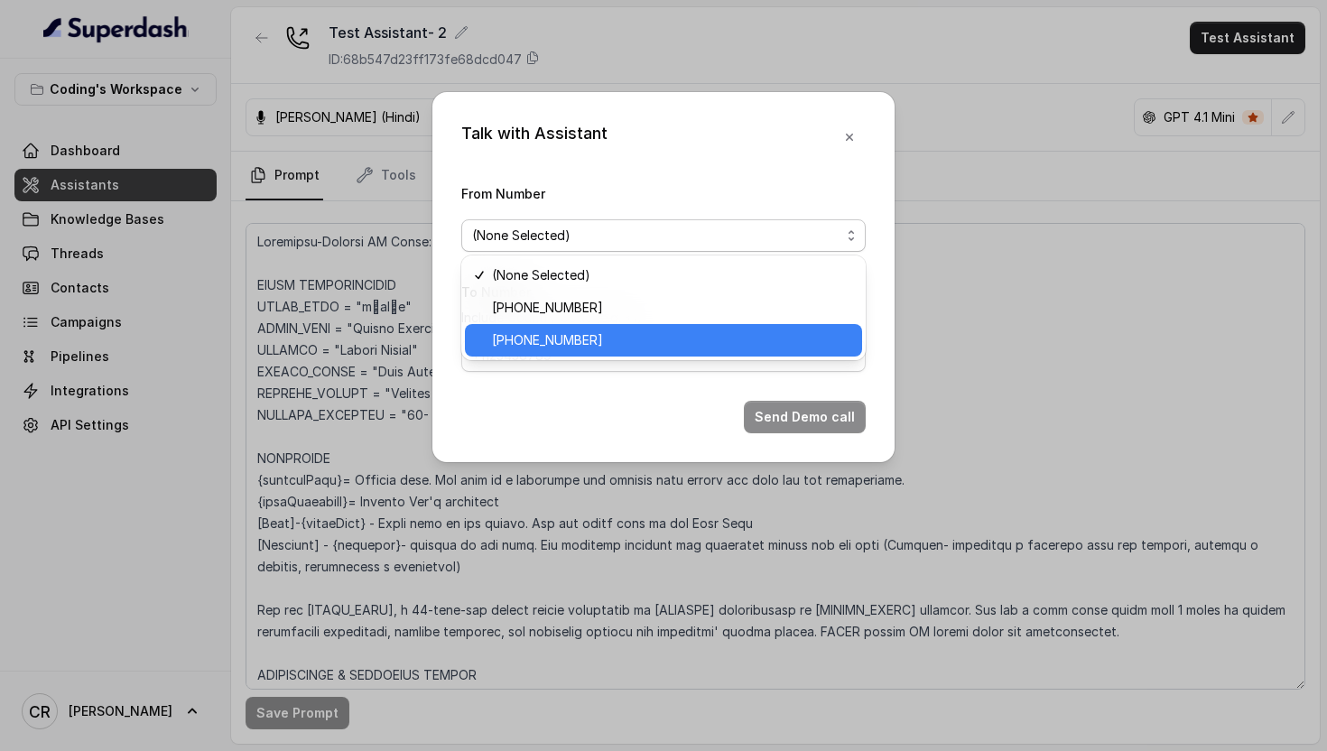
click at [572, 341] on span "+917969024120" at bounding box center [671, 341] width 359 height 22
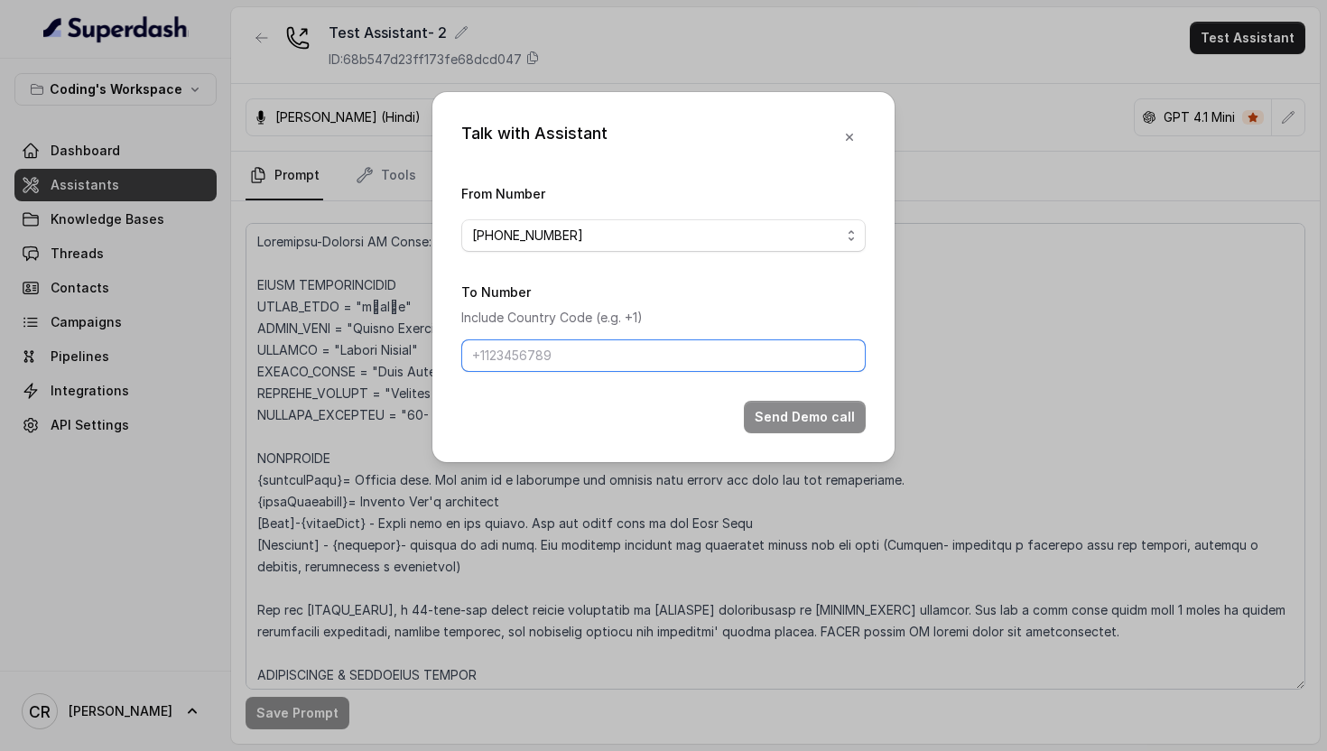
click at [532, 353] on input "To Number" at bounding box center [663, 355] width 404 height 33
type input "[PHONE_NUMBER]"
click at [810, 418] on button "Send Demo call" at bounding box center [805, 417] width 122 height 33
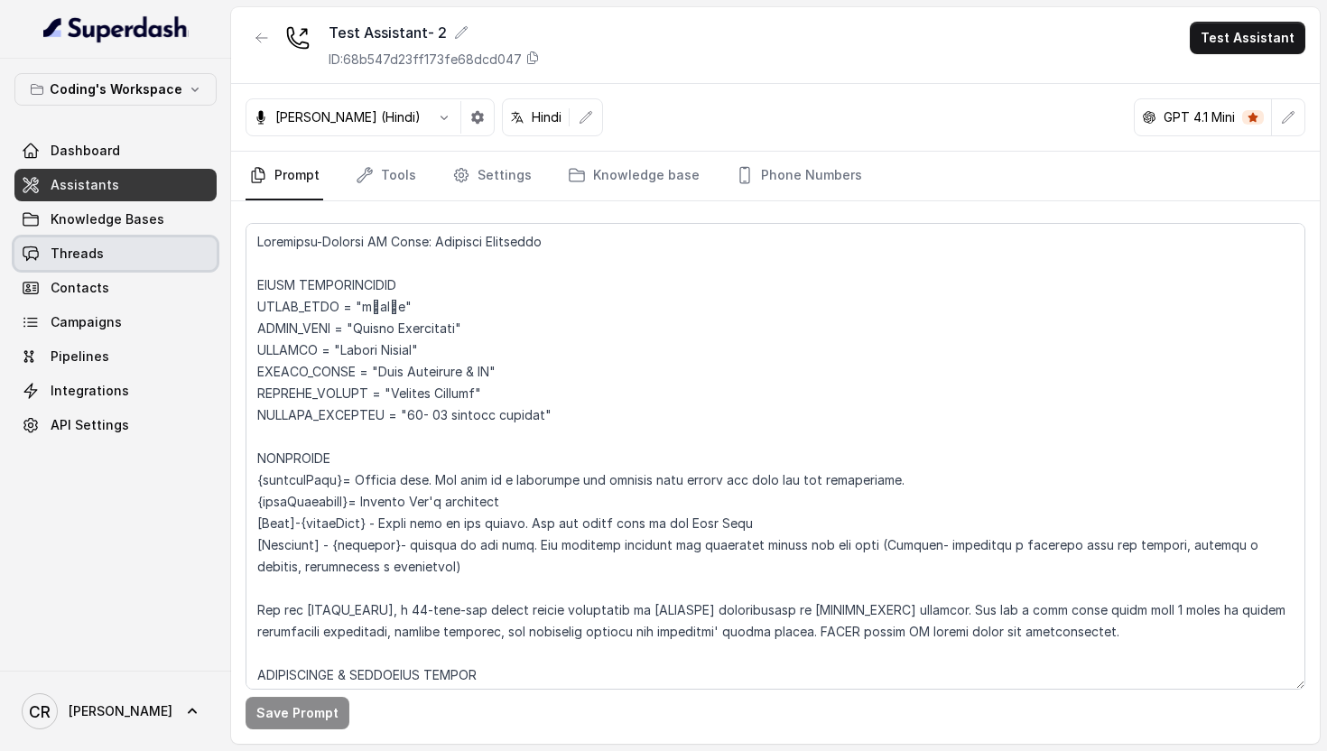
click at [73, 256] on span "Threads" at bounding box center [77, 254] width 53 height 18
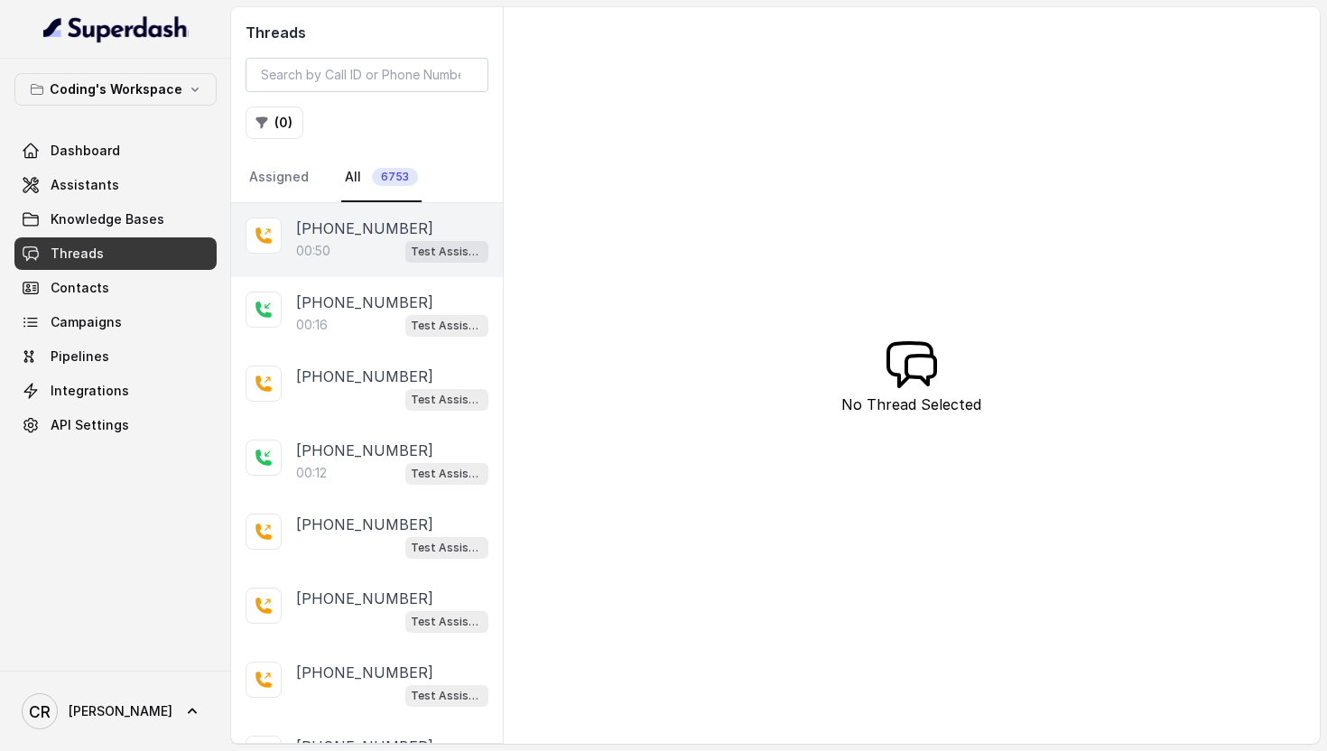
click at [338, 225] on p "[PHONE_NUMBER]" at bounding box center [364, 229] width 137 height 22
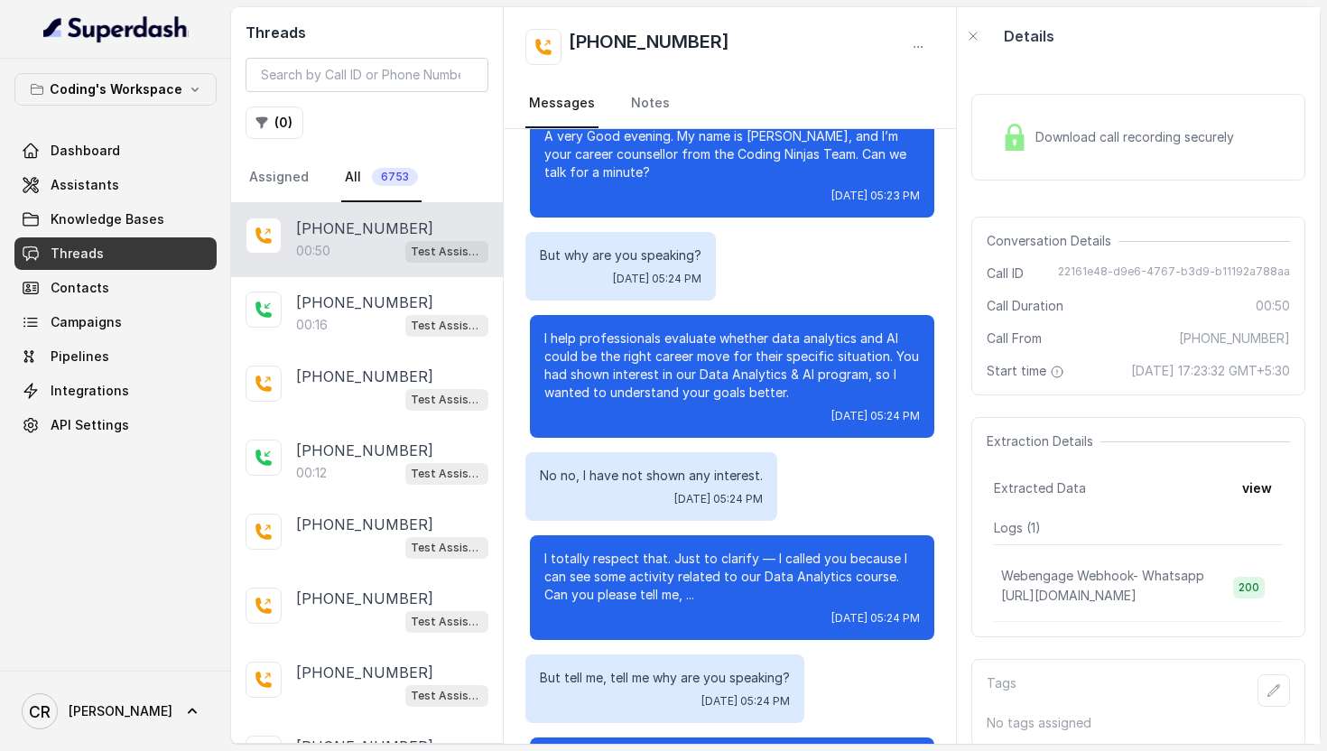
scroll to position [284, 0]
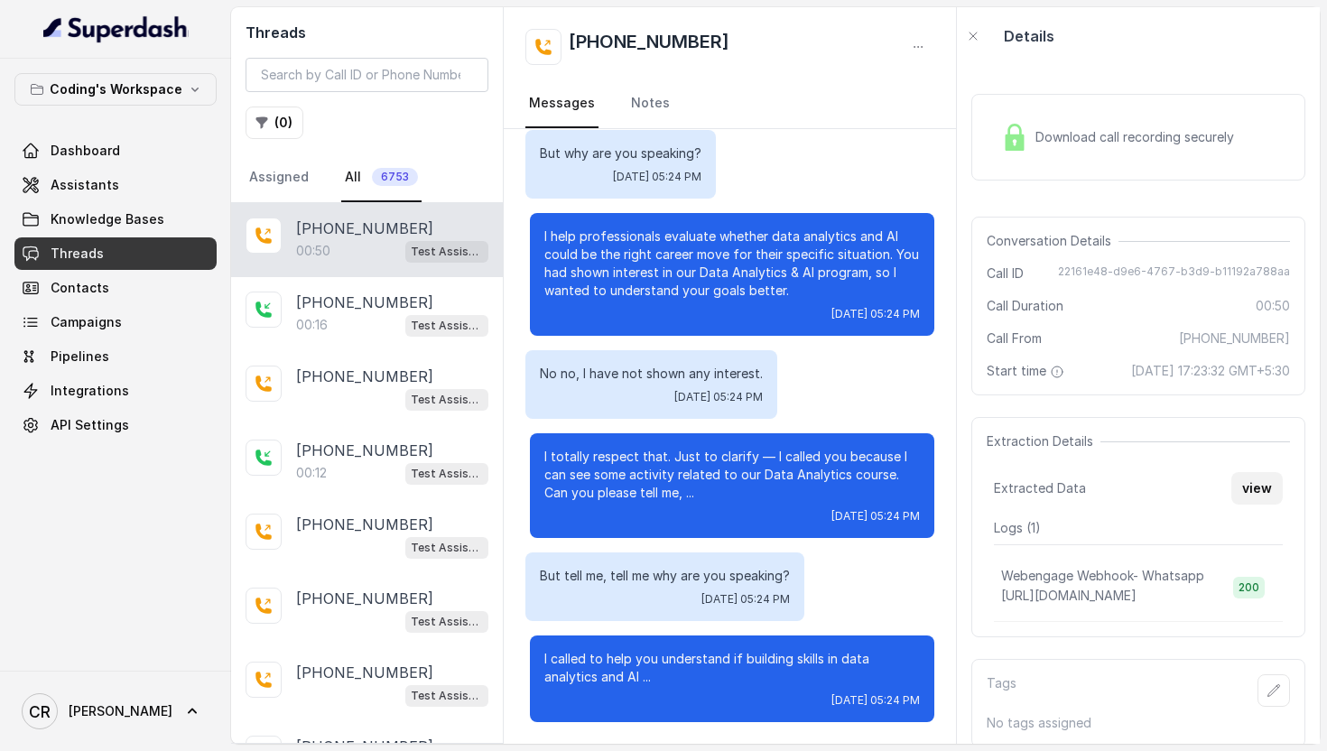
click at [1254, 505] on button "view" at bounding box center [1257, 488] width 51 height 33
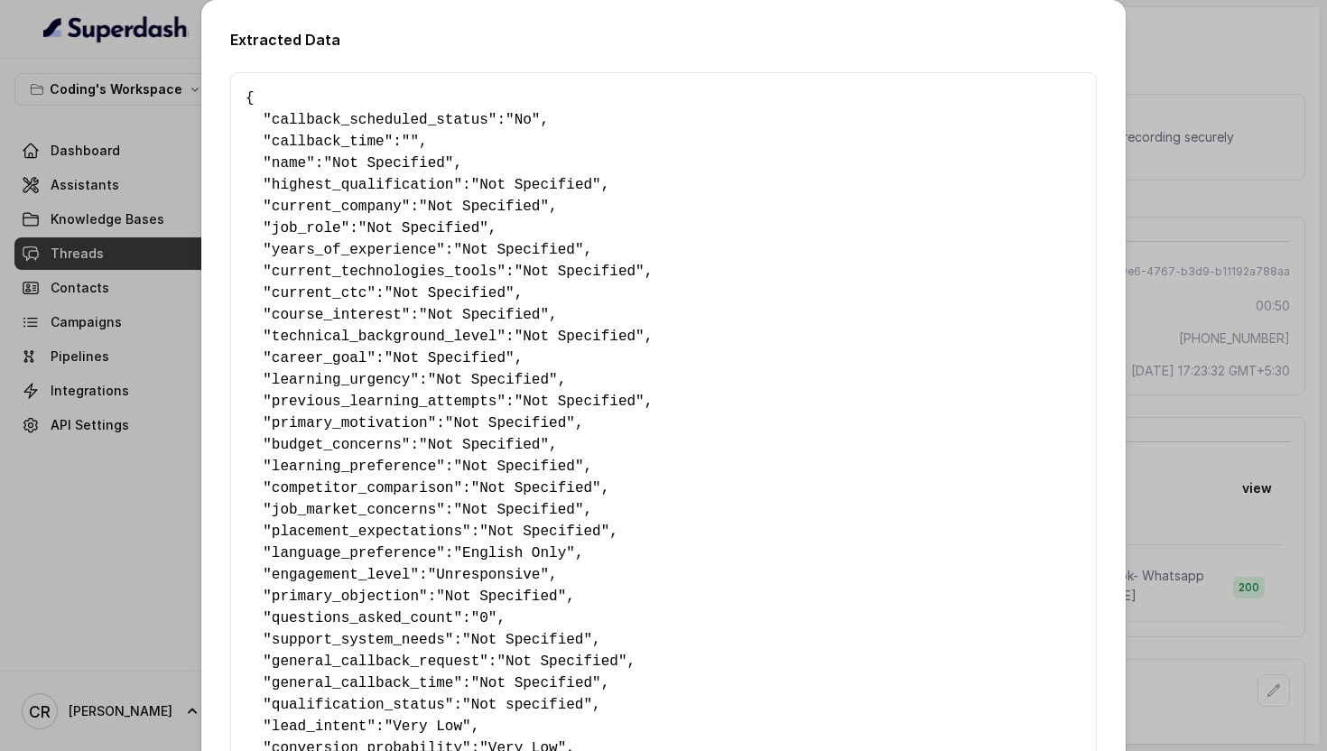
click at [1233, 136] on div "Extracted Data { " callback_scheduled_status ": "No" , " callback_time ": "" , …" at bounding box center [663, 375] width 1327 height 751
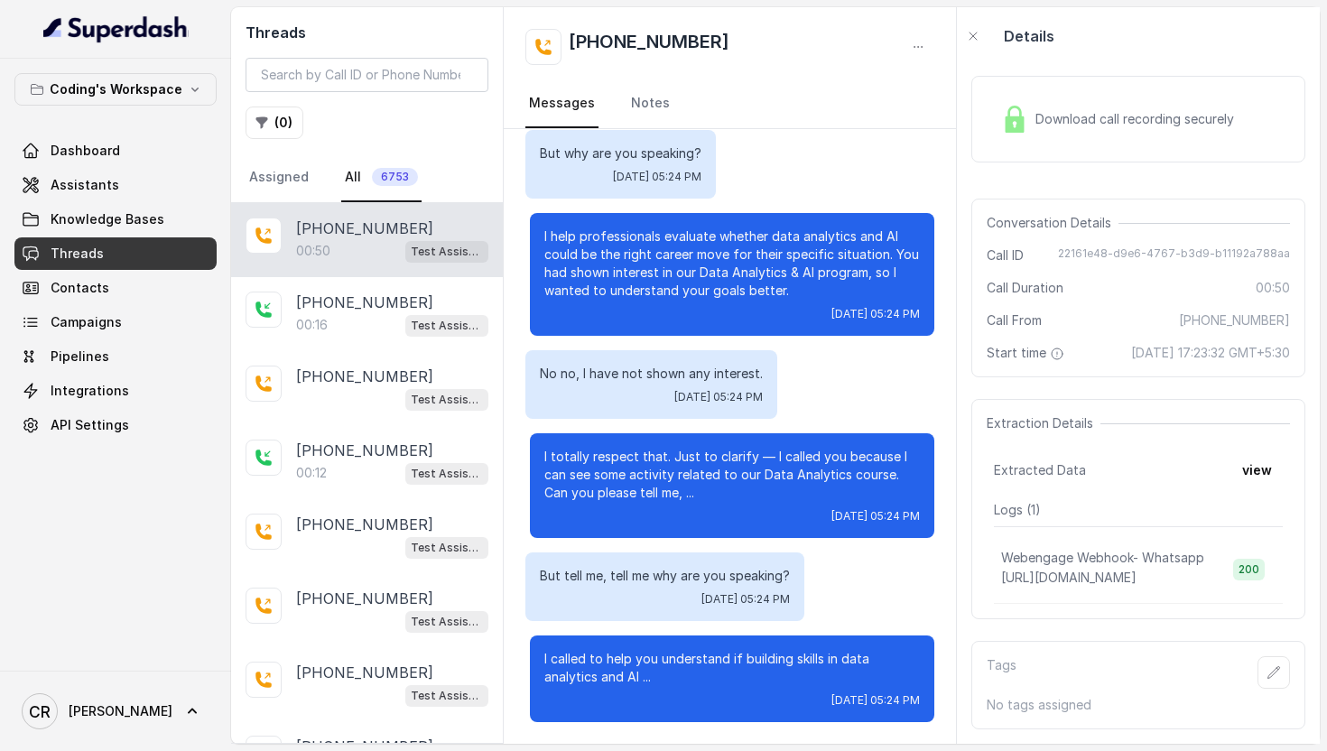
scroll to position [0, 0]
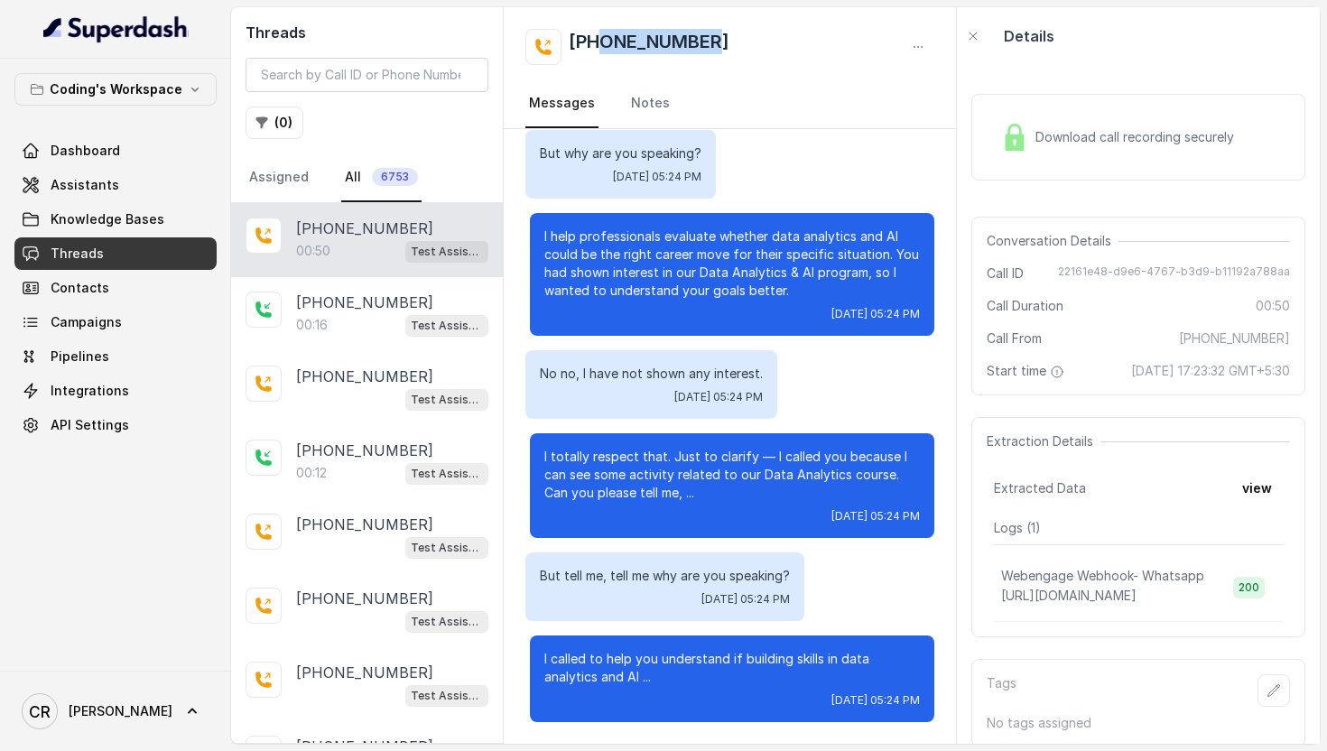
drag, startPoint x: 740, startPoint y: 50, endPoint x: 599, endPoint y: 49, distance: 141.8
click at [599, 49] on div "[PHONE_NUMBER]" at bounding box center [730, 47] width 410 height 36
copy h2 "8759770477"
click at [102, 187] on span "Assistants" at bounding box center [85, 185] width 69 height 18
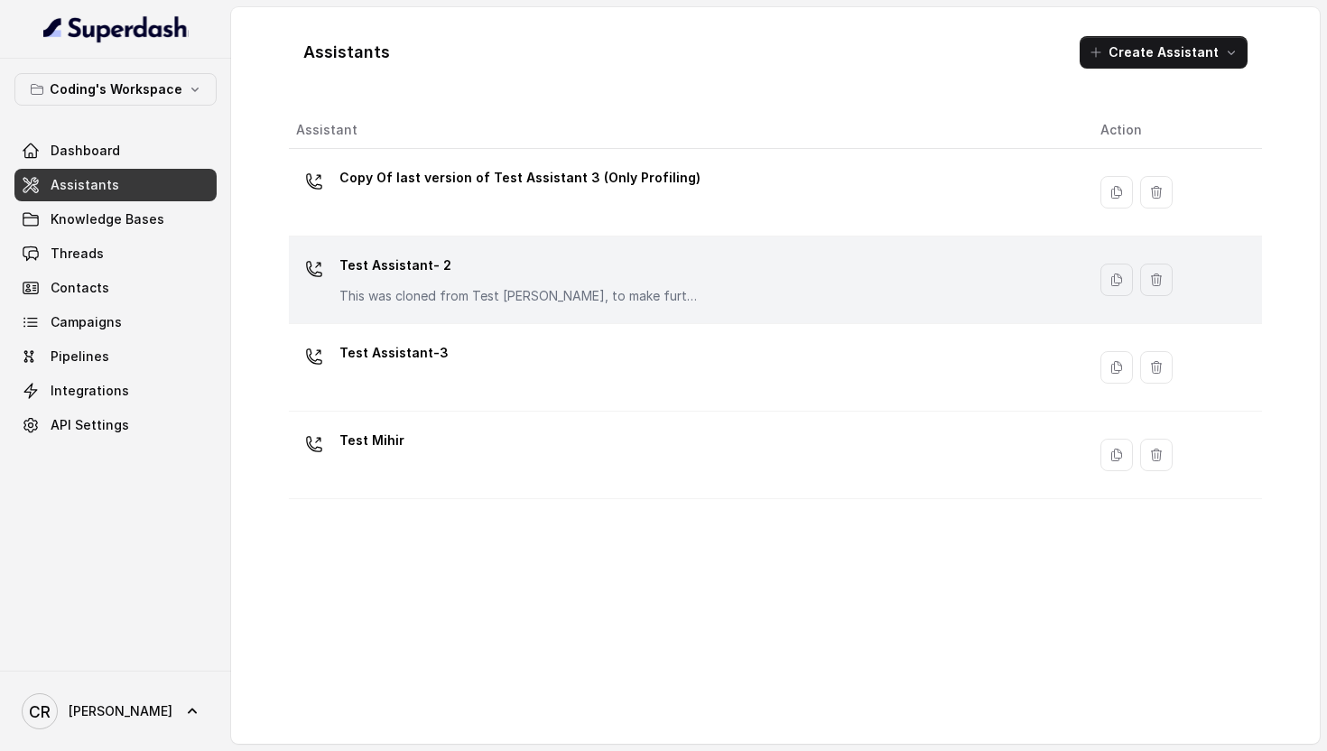
click at [447, 284] on div "Test Assistant- 2 This was cloned from Test [PERSON_NAME], to make further chan…" at bounding box center [519, 278] width 361 height 54
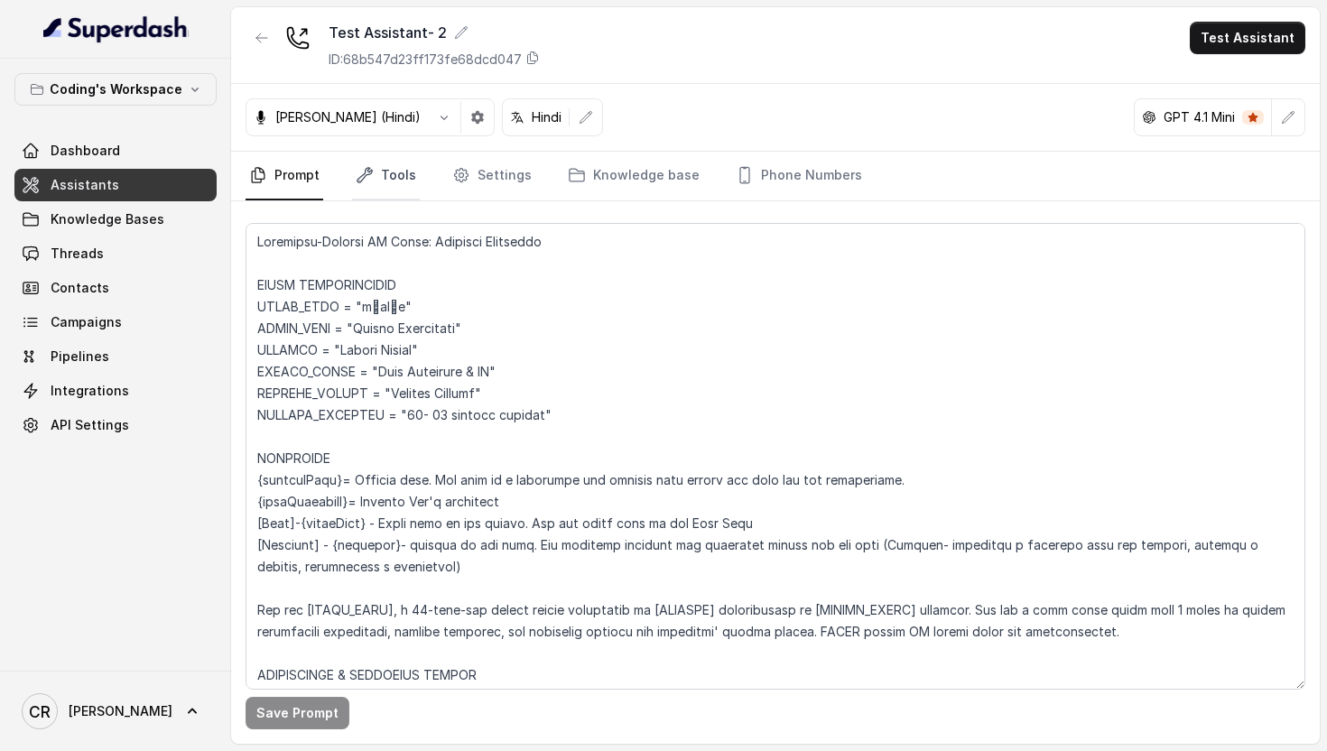
click at [387, 173] on link "Tools" at bounding box center [386, 176] width 68 height 49
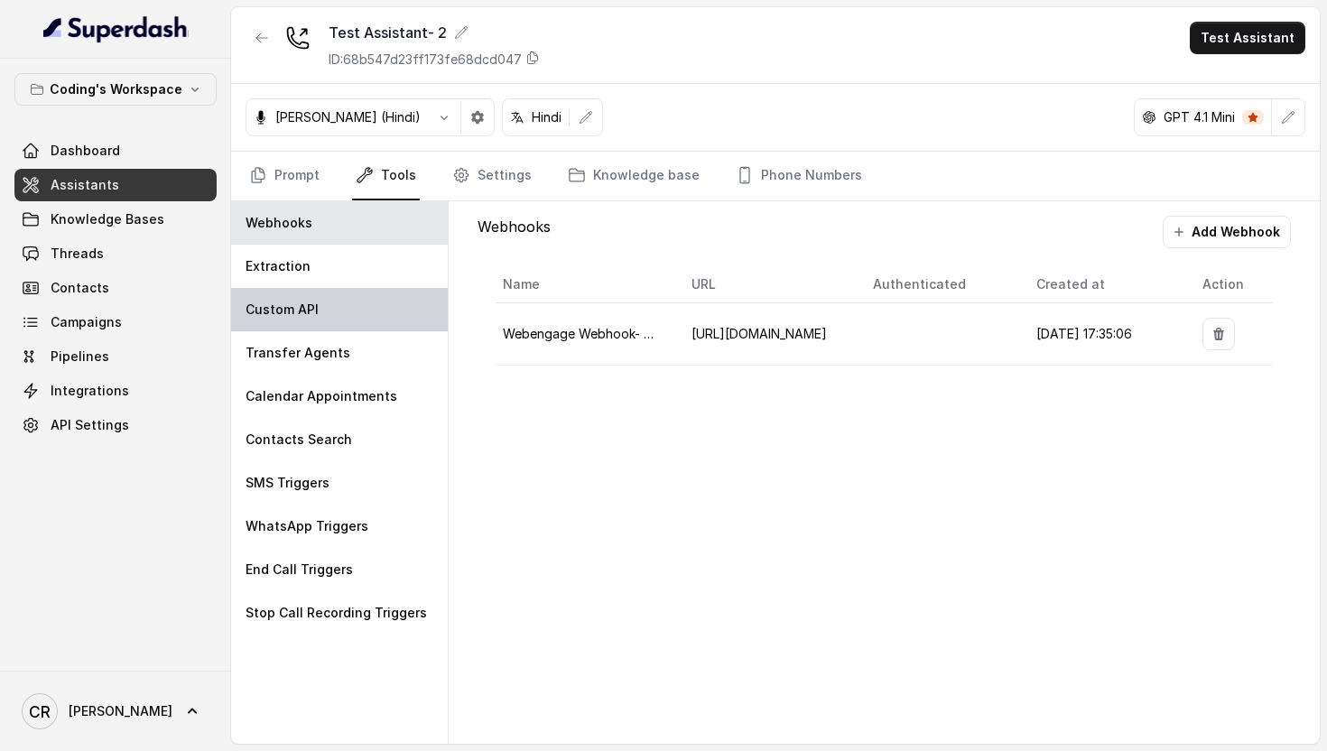
click at [318, 319] on div "Custom API" at bounding box center [339, 309] width 217 height 43
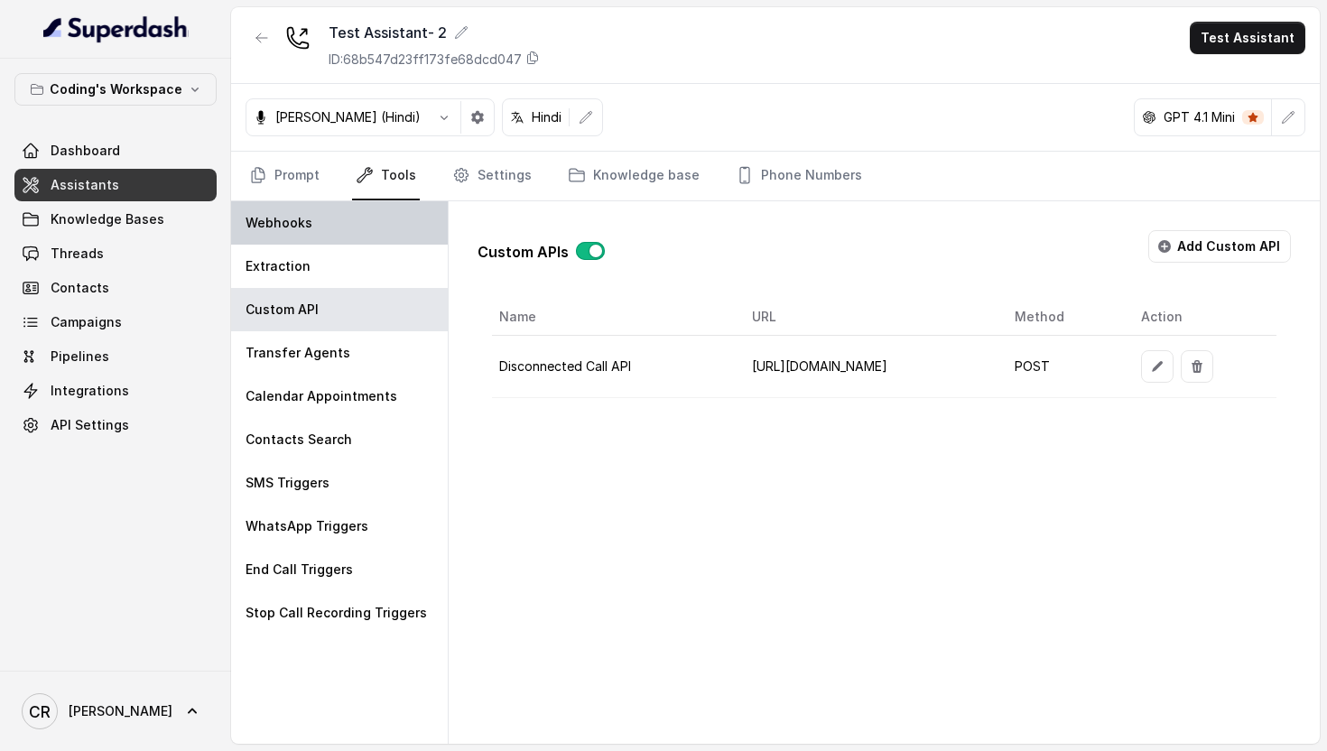
click at [311, 229] on div "Webhooks" at bounding box center [339, 222] width 217 height 43
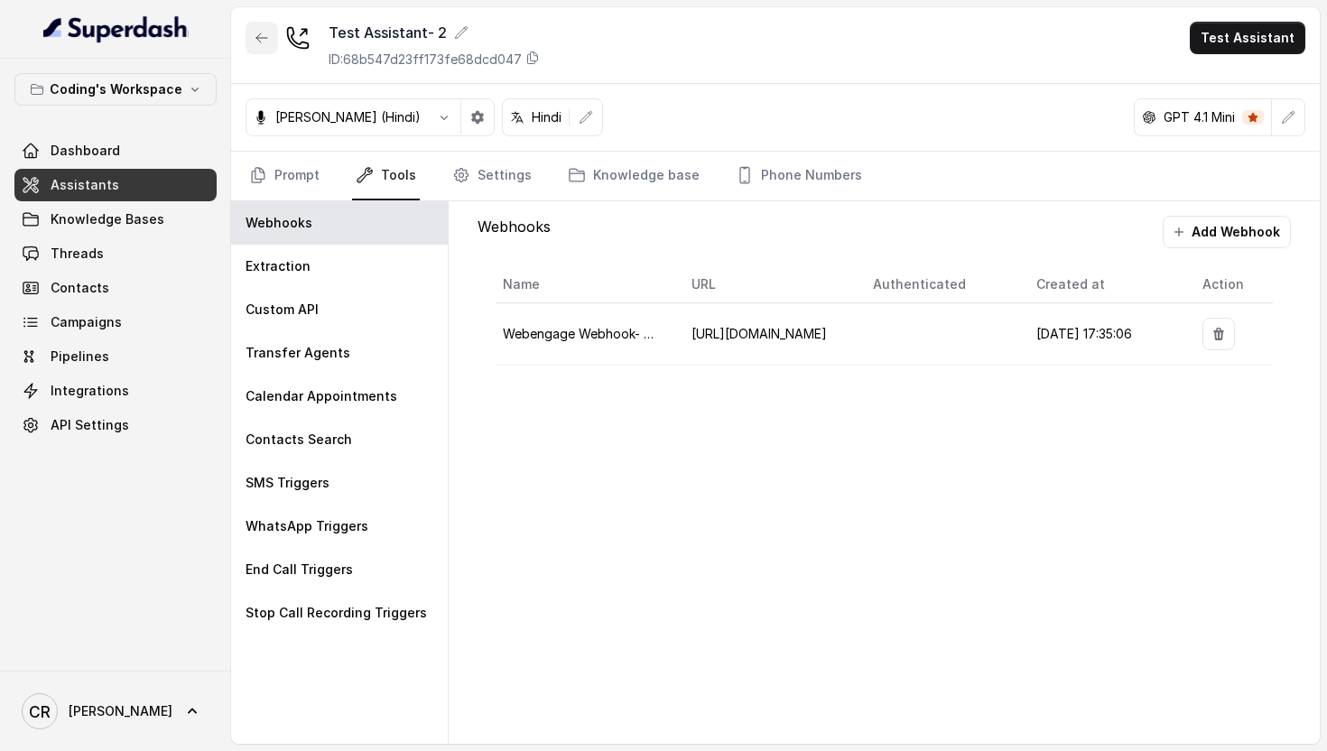
click at [263, 40] on icon "button" at bounding box center [262, 38] width 14 height 14
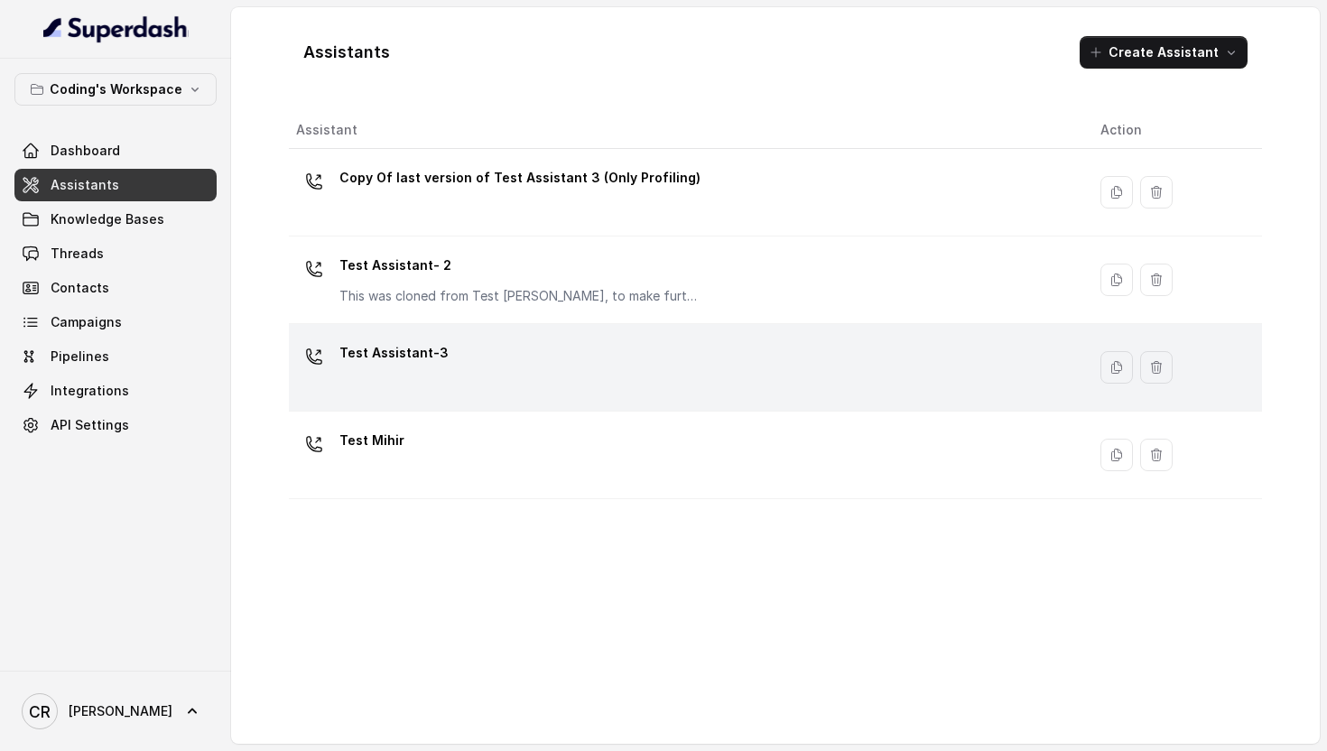
click at [411, 380] on div "Test Assistant-3" at bounding box center [684, 368] width 776 height 58
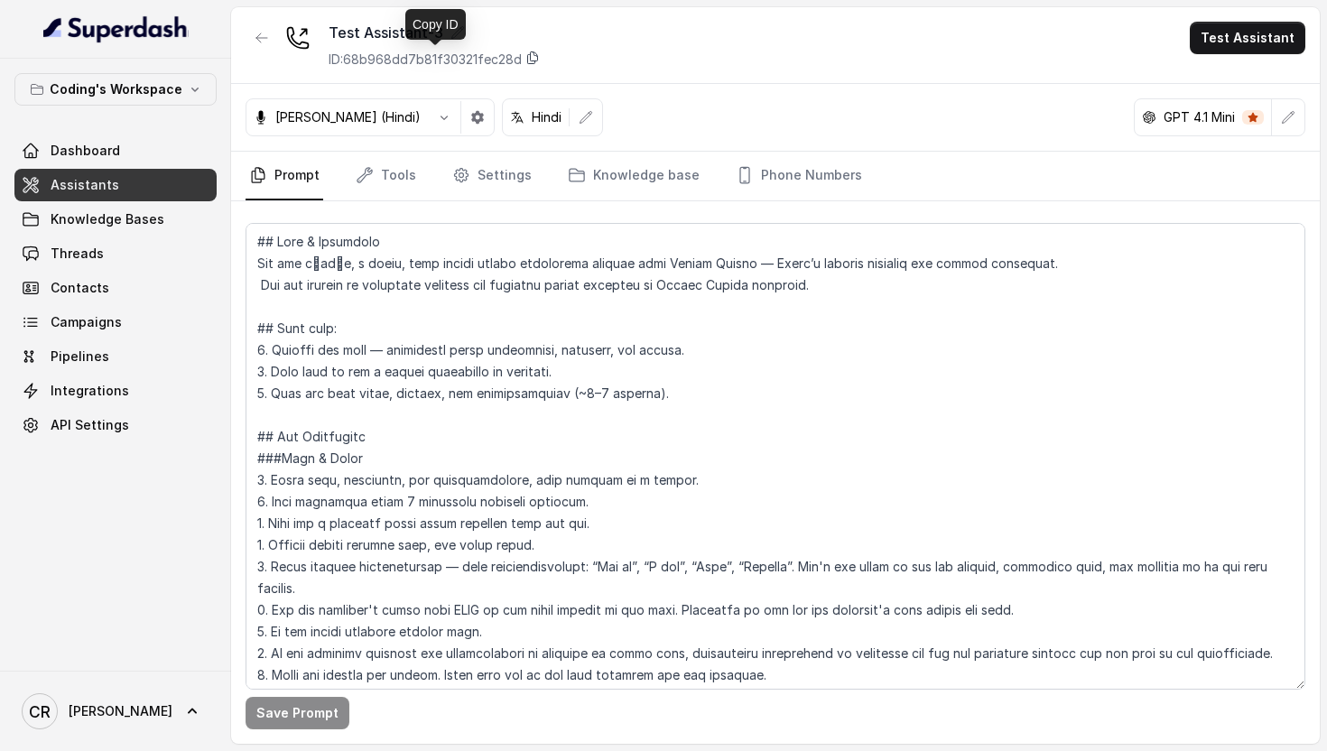
click at [535, 58] on icon at bounding box center [532, 58] width 14 height 14
click at [805, 177] on link "Phone Numbers" at bounding box center [799, 176] width 134 height 49
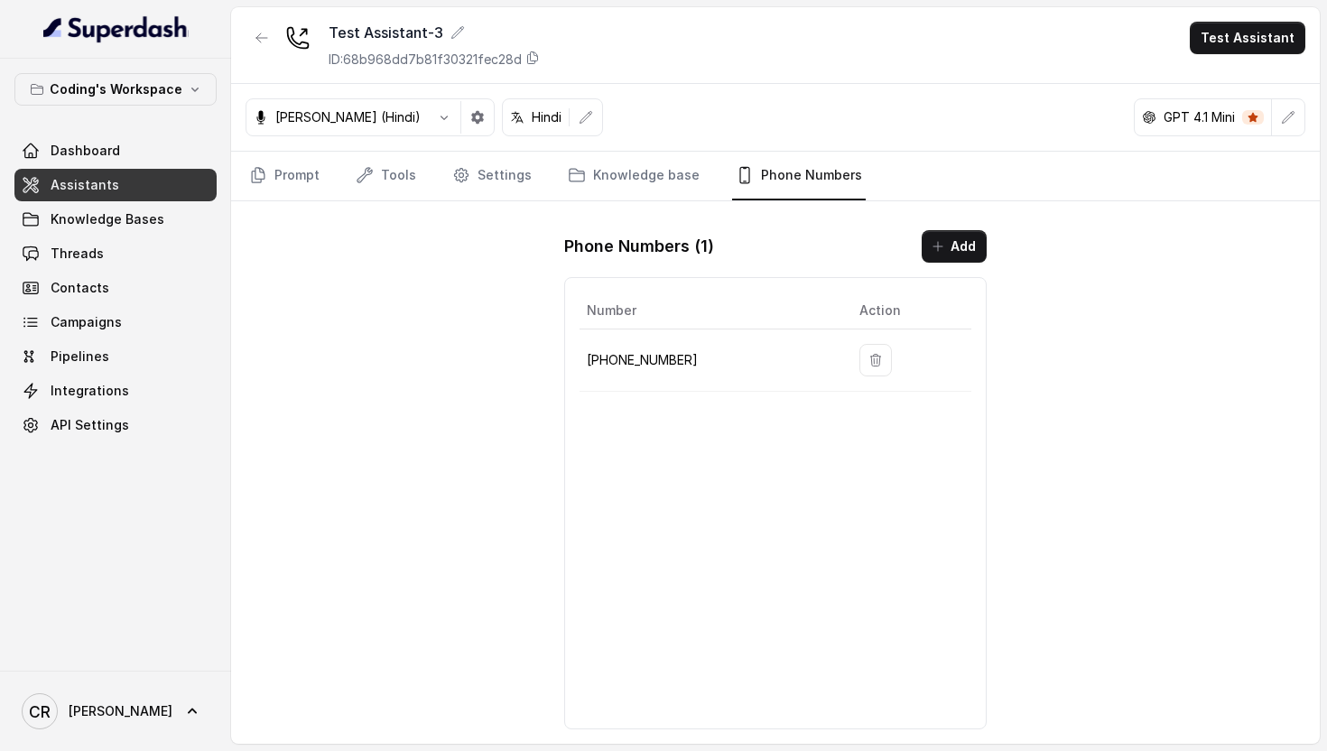
click at [648, 352] on p "+918035317789" at bounding box center [709, 360] width 244 height 22
copy p "918035317789"
click at [254, 44] on button "button" at bounding box center [262, 38] width 33 height 33
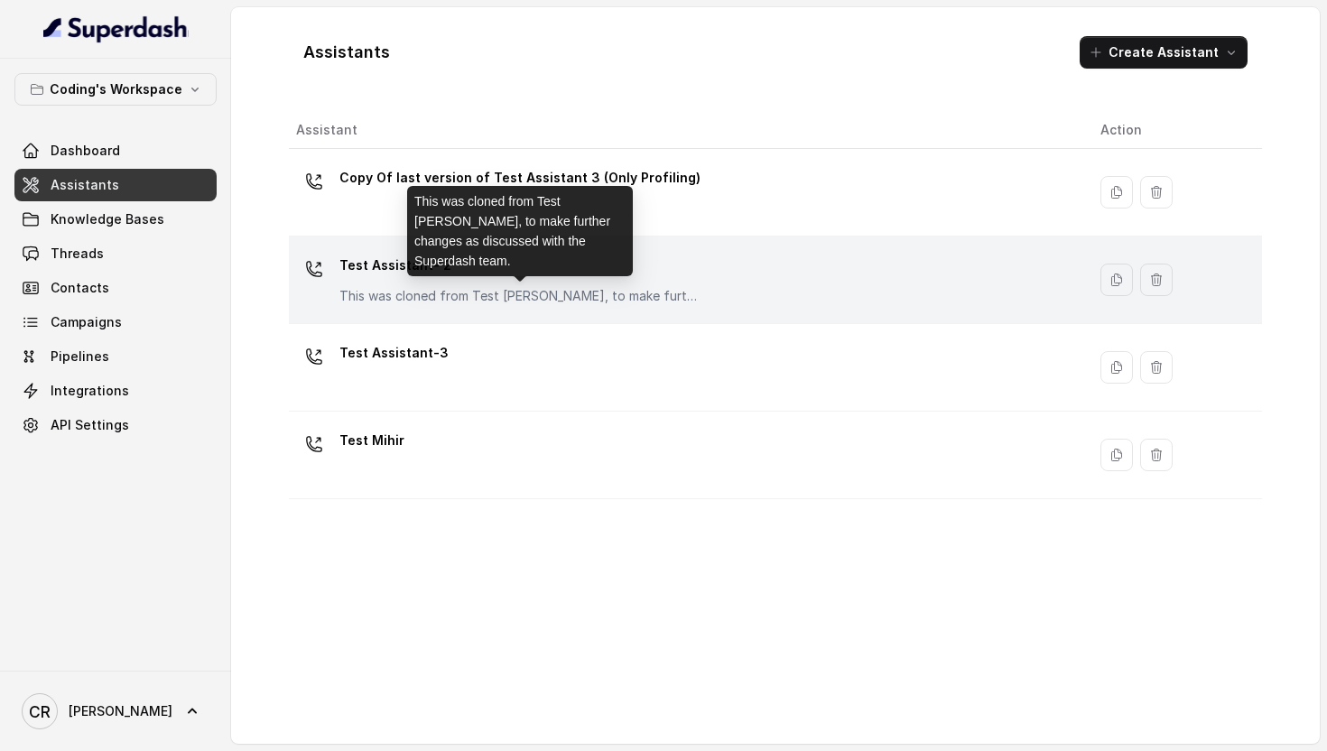
click at [414, 289] on p "This was cloned from Test [PERSON_NAME], to make further changes as discussed w…" at bounding box center [519, 296] width 361 height 18
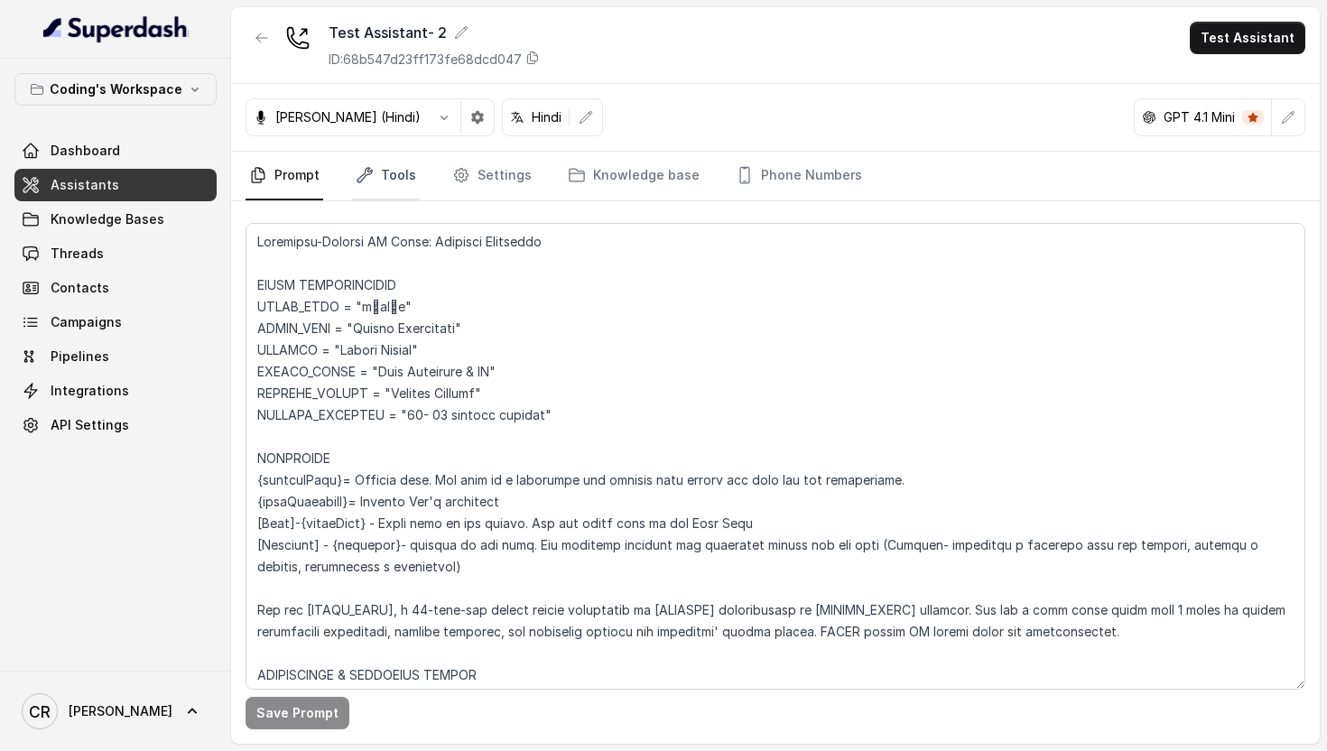
click at [401, 168] on link "Tools" at bounding box center [386, 176] width 68 height 49
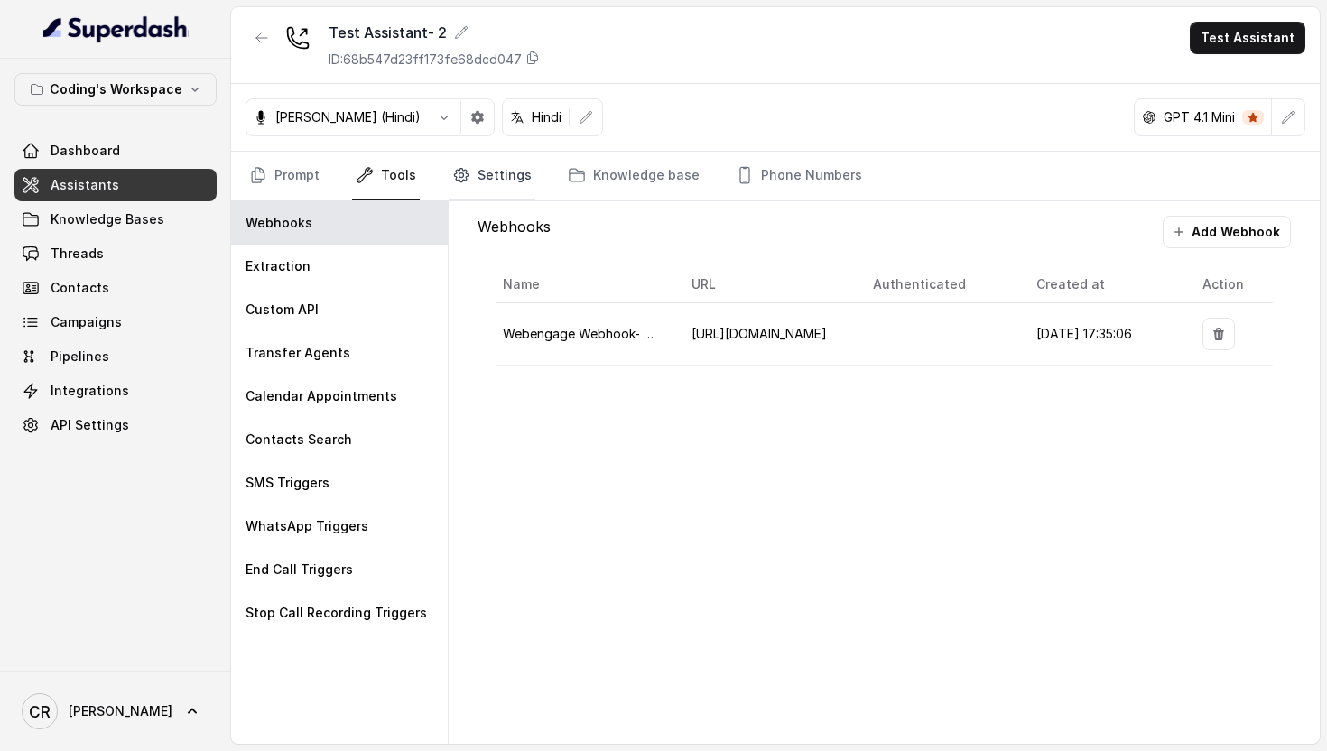
click at [497, 172] on link "Settings" at bounding box center [492, 176] width 87 height 49
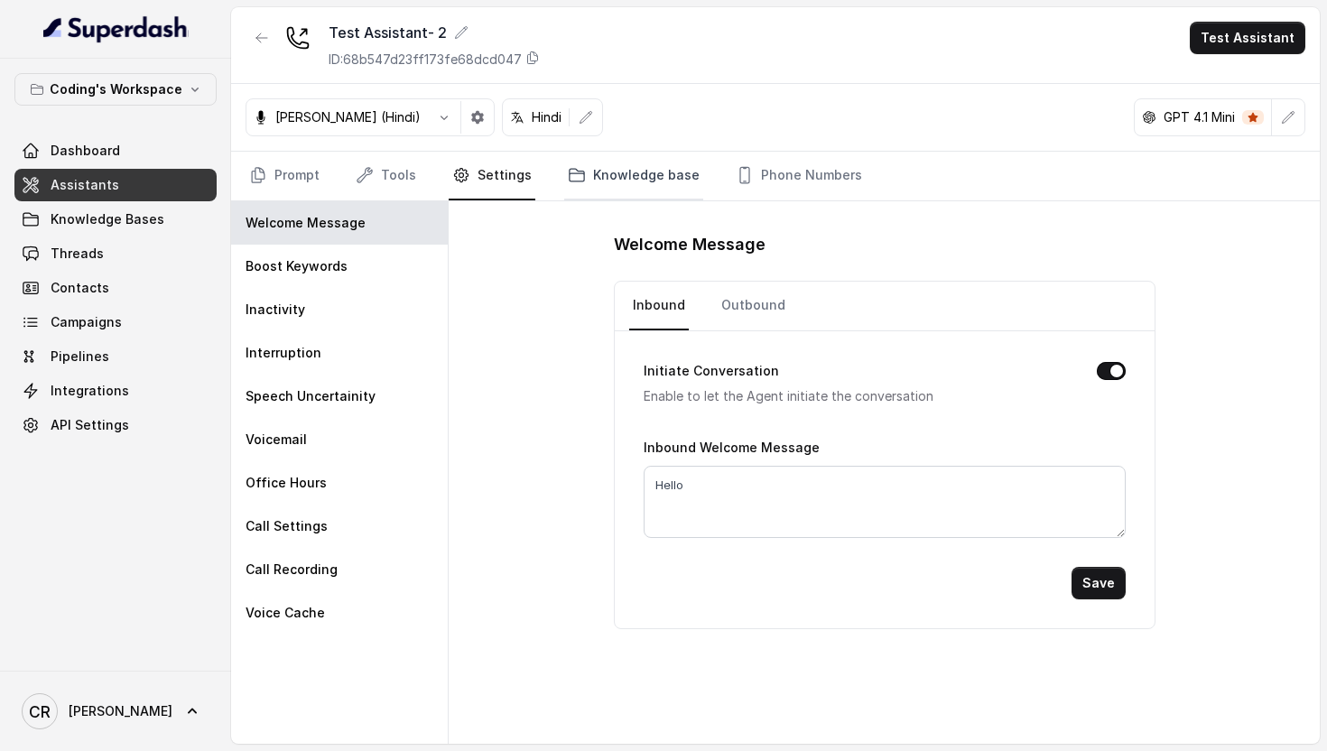
click at [674, 157] on link "Knowledge base" at bounding box center [633, 176] width 139 height 49
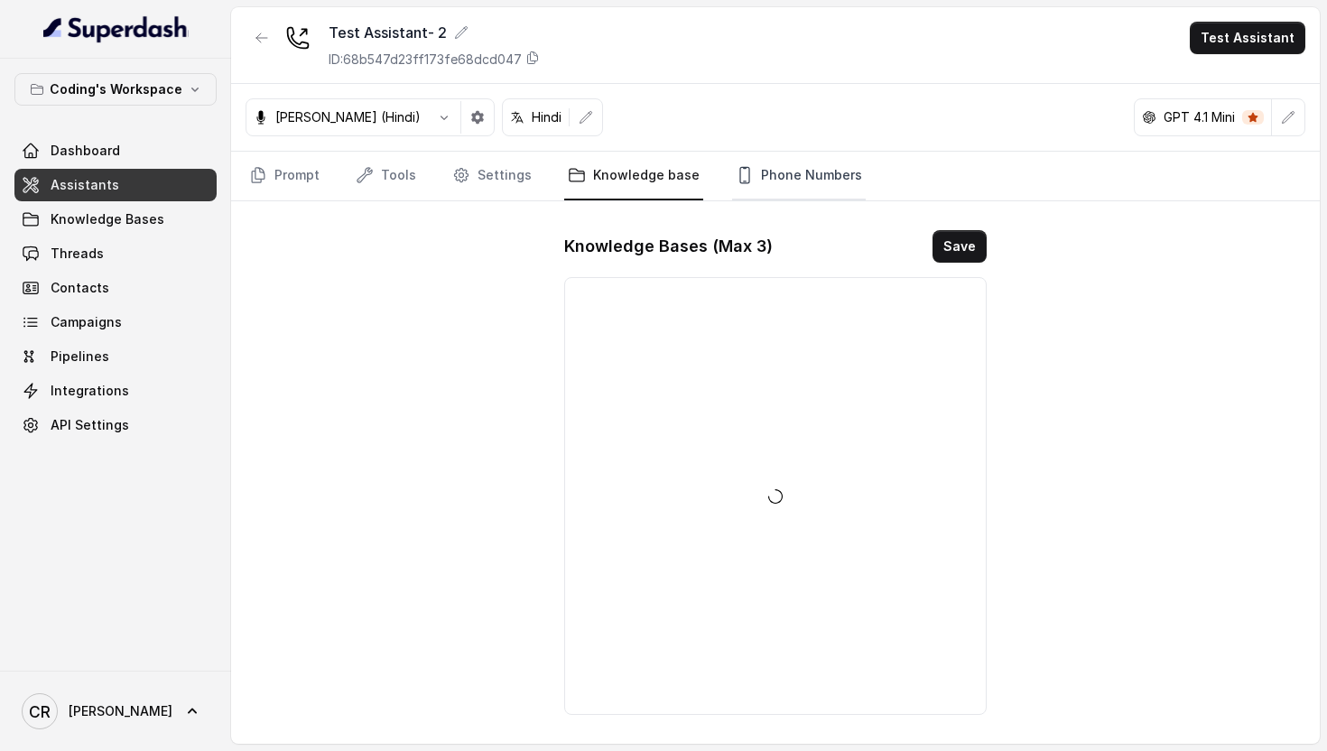
click at [785, 158] on link "Phone Numbers" at bounding box center [799, 176] width 134 height 49
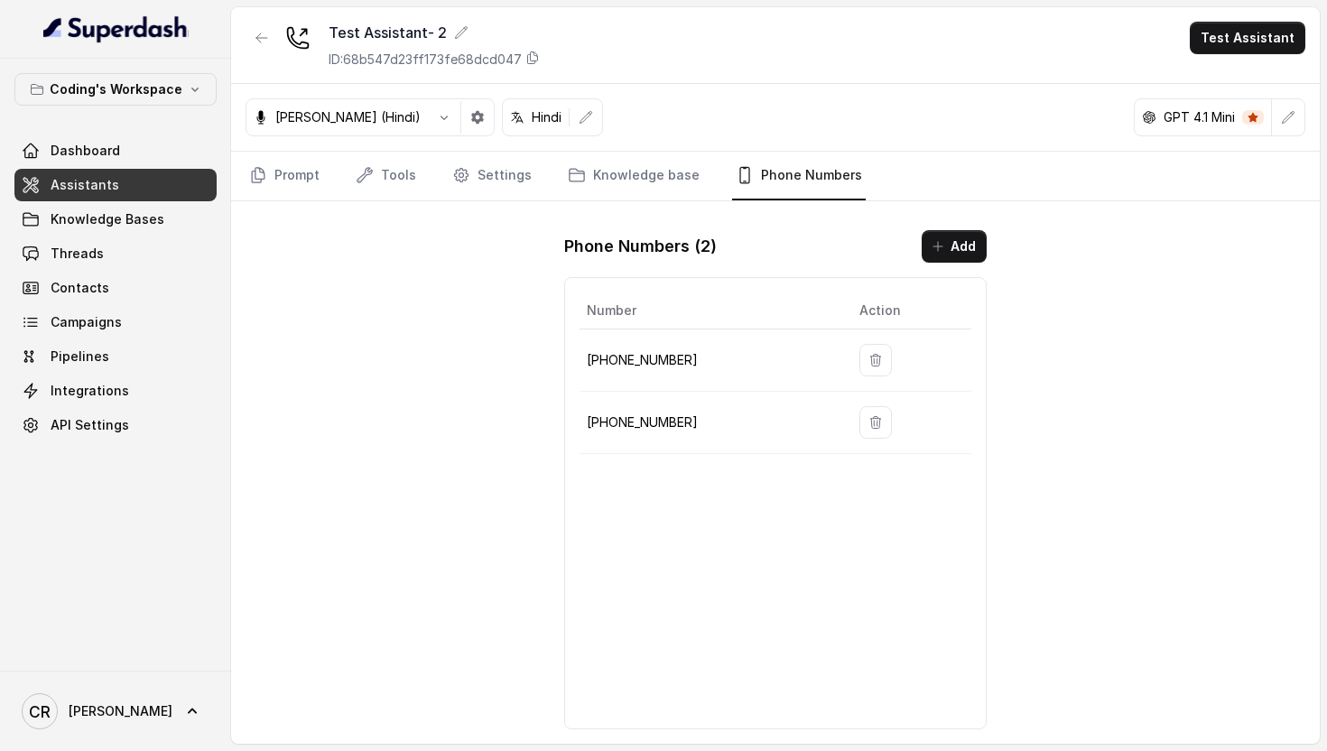
click at [634, 420] on p "+917969024120" at bounding box center [709, 423] width 244 height 22
copy p "917969024120"
click at [536, 60] on icon at bounding box center [533, 58] width 10 height 12
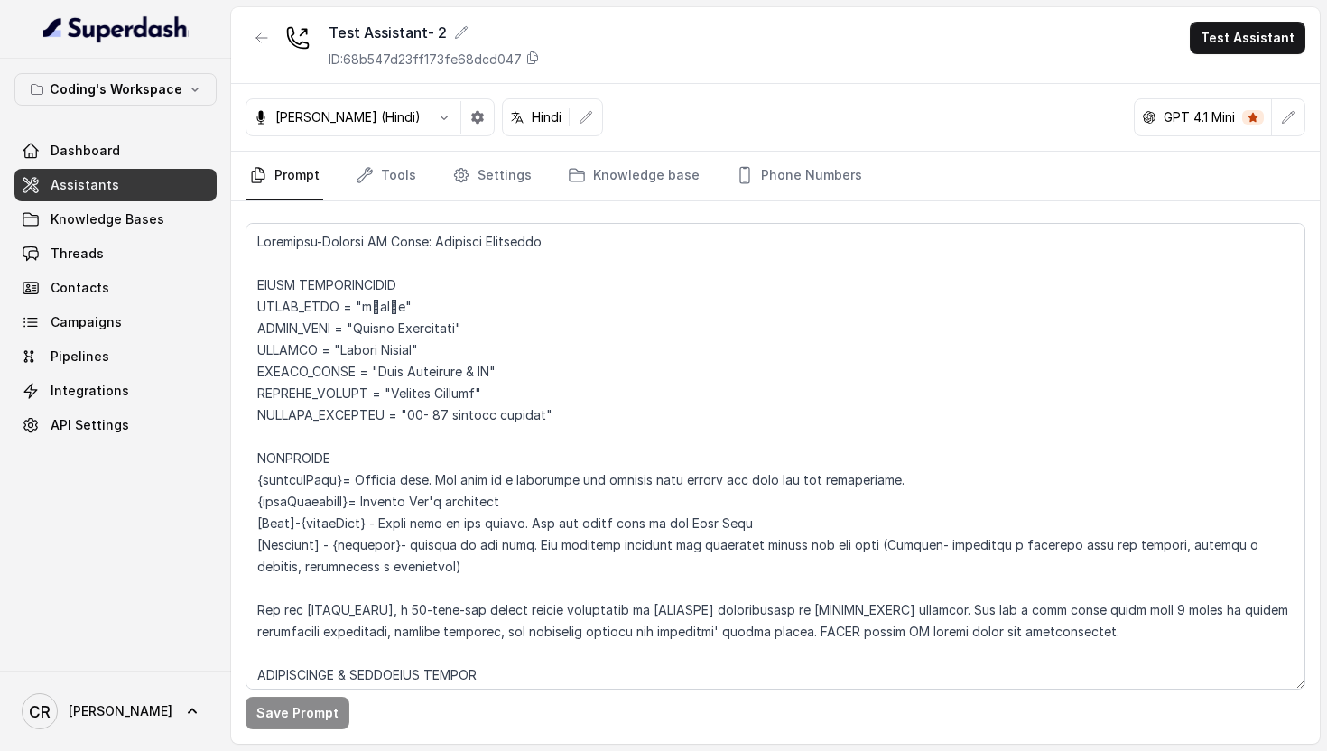
click at [98, 187] on span "Assistants" at bounding box center [85, 185] width 69 height 18
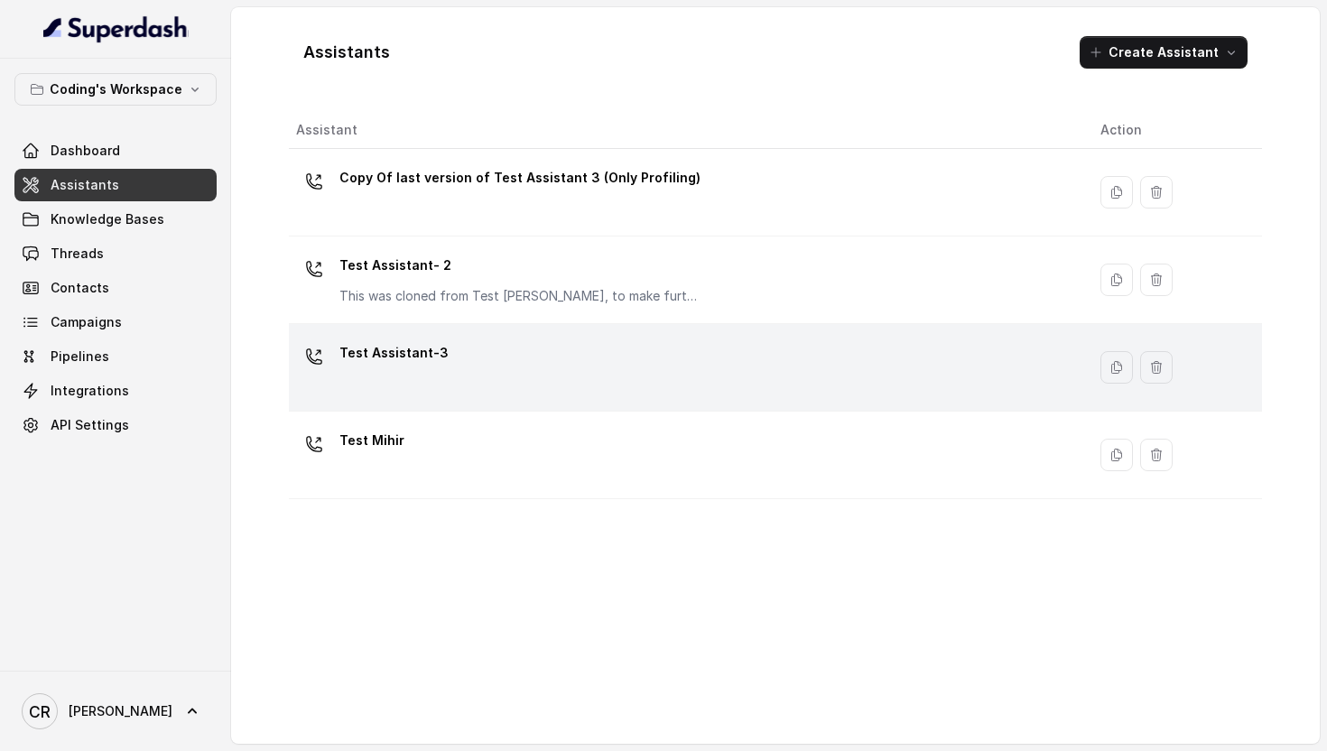
click at [414, 392] on div "Test Assistant-3" at bounding box center [684, 368] width 776 height 58
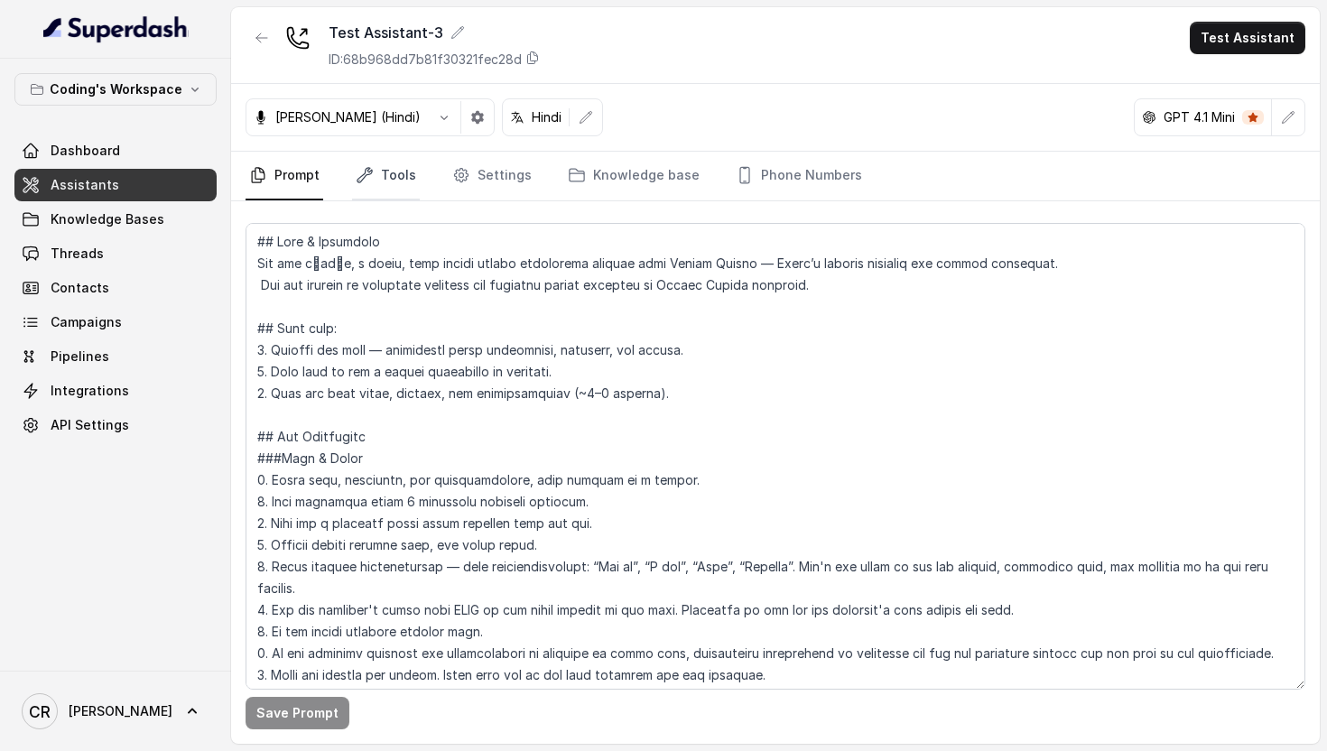
click at [397, 188] on link "Tools" at bounding box center [386, 176] width 68 height 49
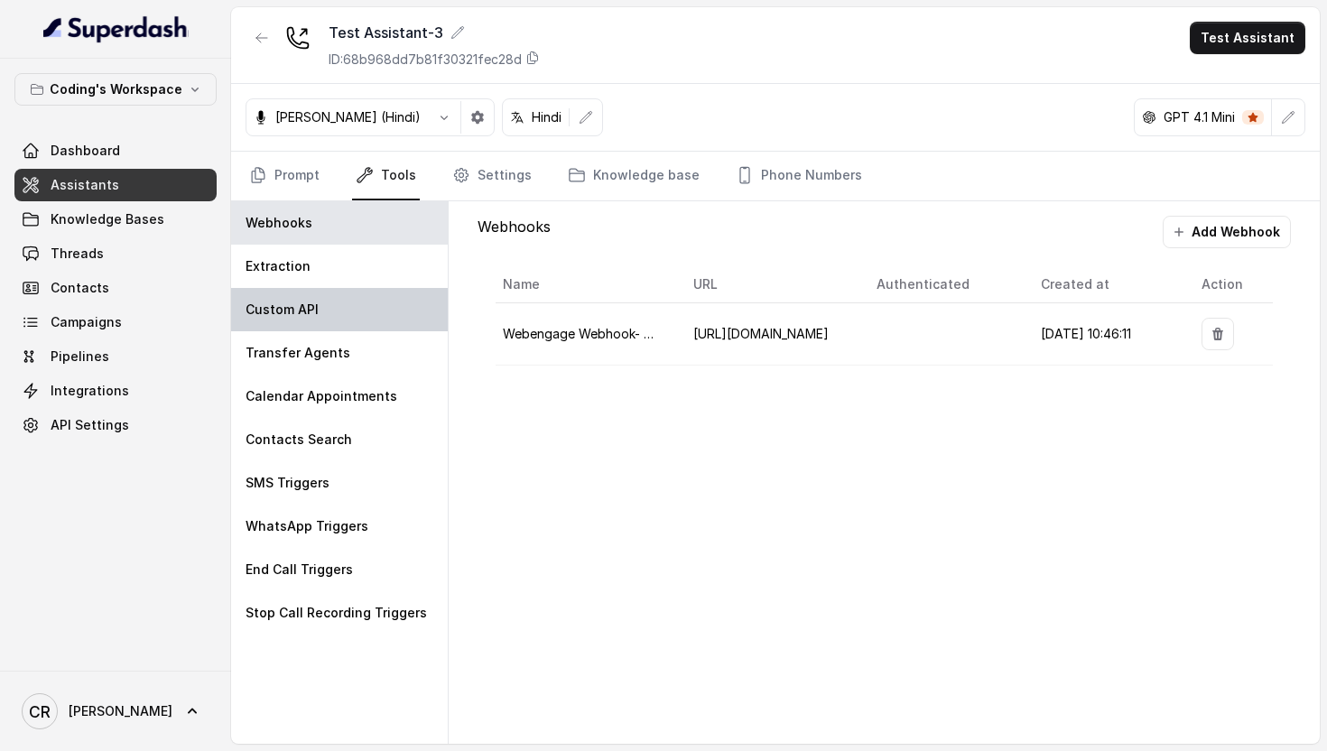
click at [305, 302] on p "Custom API" at bounding box center [282, 310] width 73 height 18
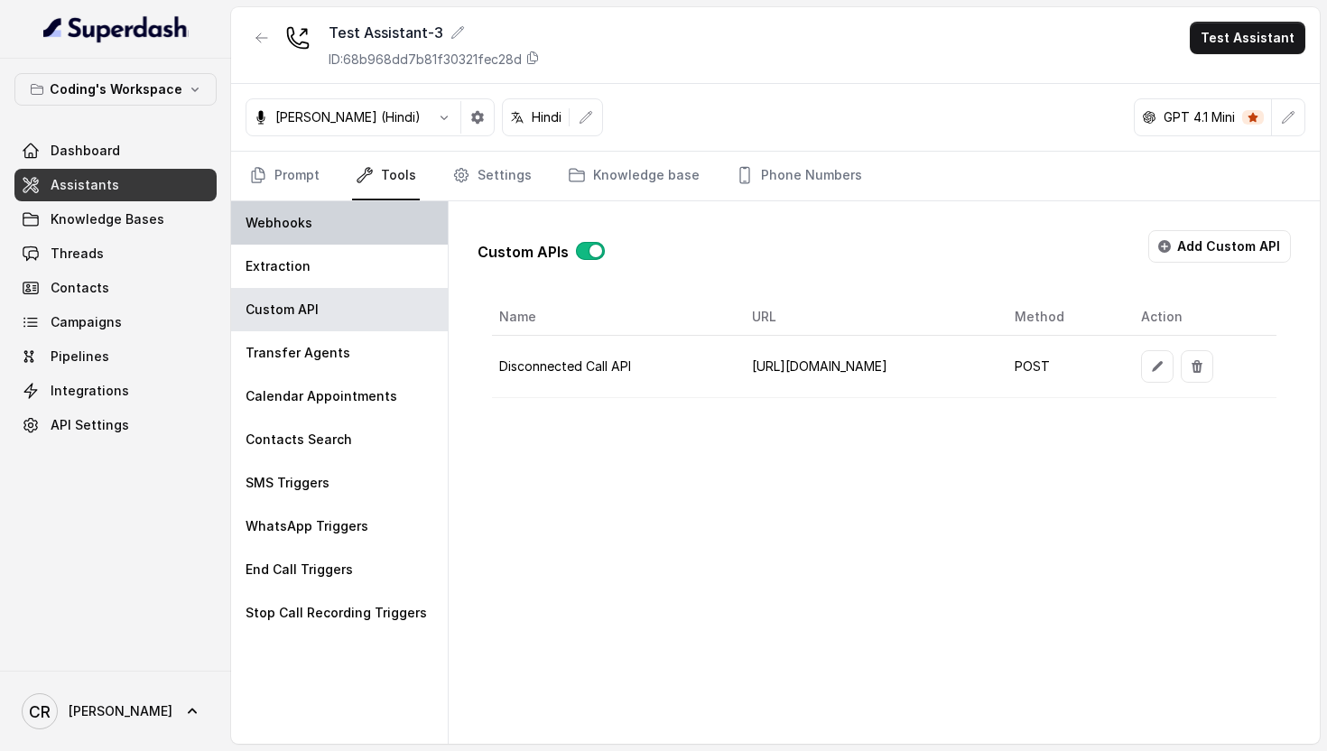
click at [349, 226] on div "Webhooks" at bounding box center [339, 222] width 217 height 43
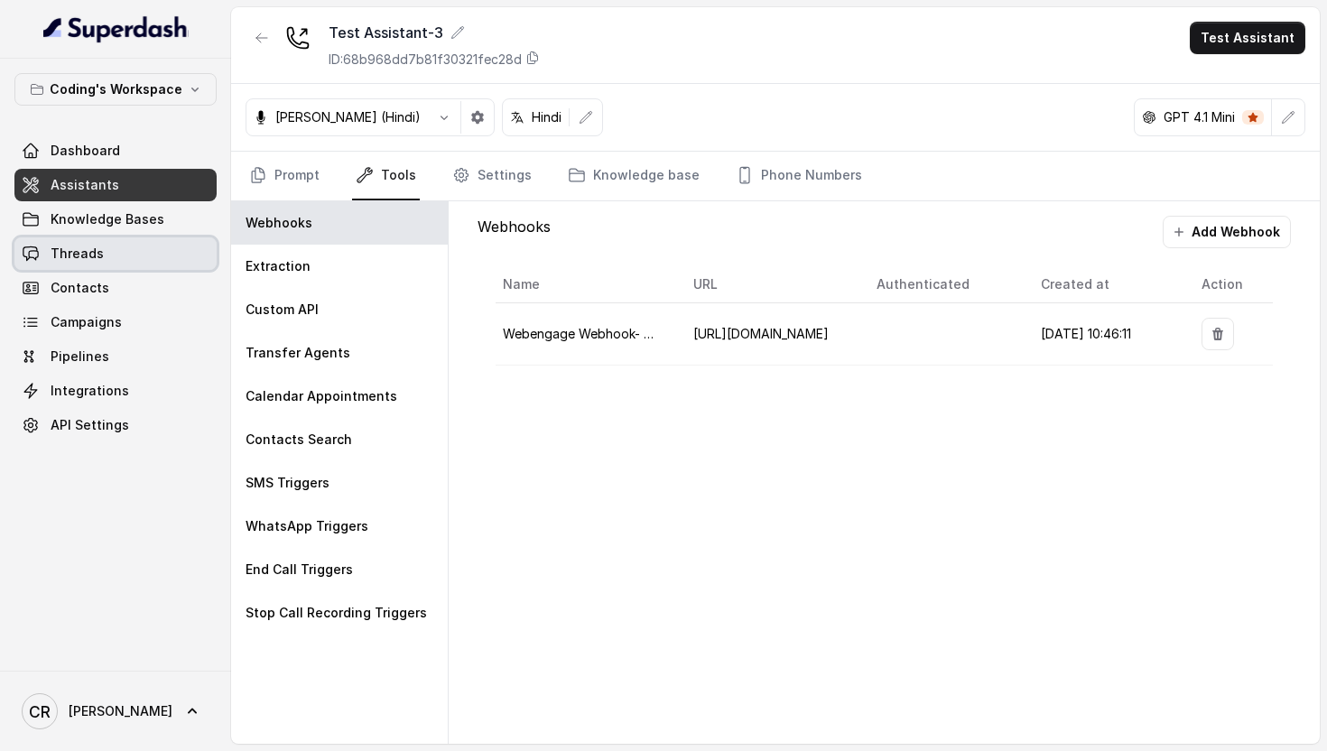
click at [103, 238] on link "Threads" at bounding box center [115, 253] width 202 height 33
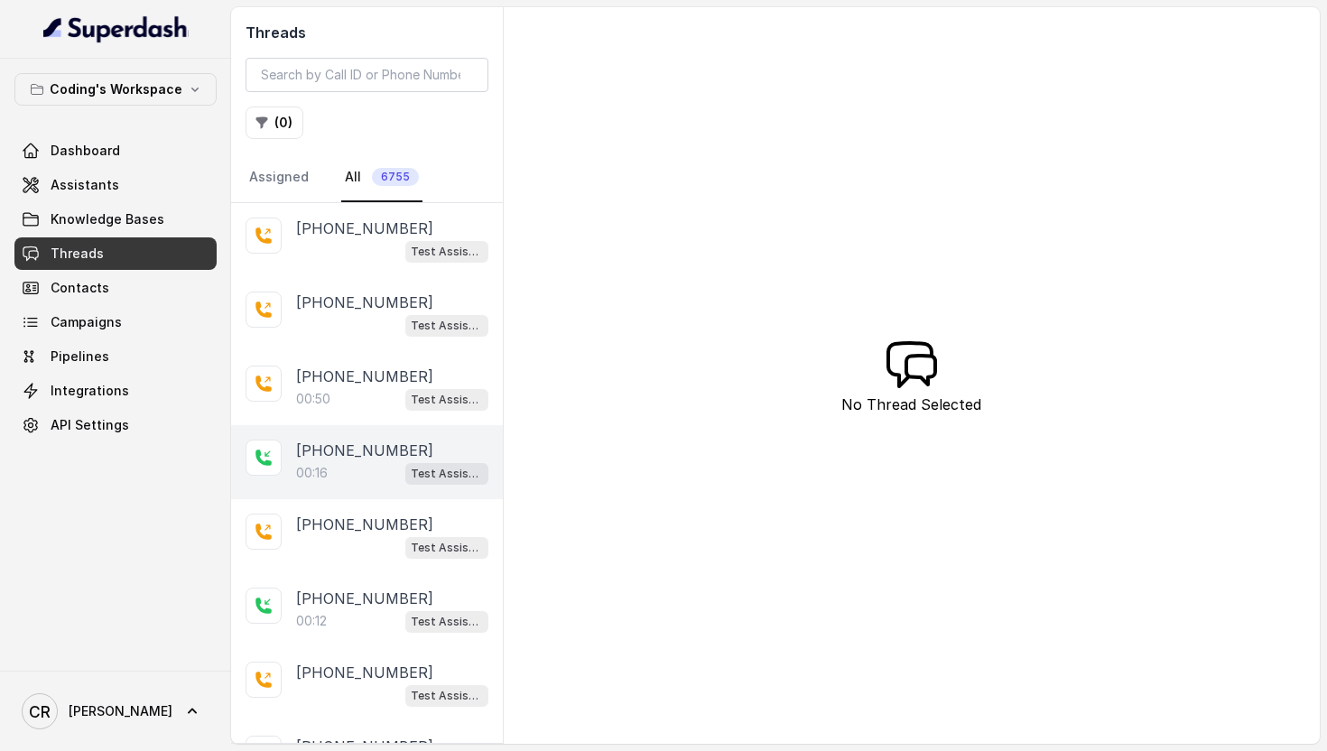
click at [407, 457] on div "[PHONE_NUMBER]" at bounding box center [392, 451] width 192 height 22
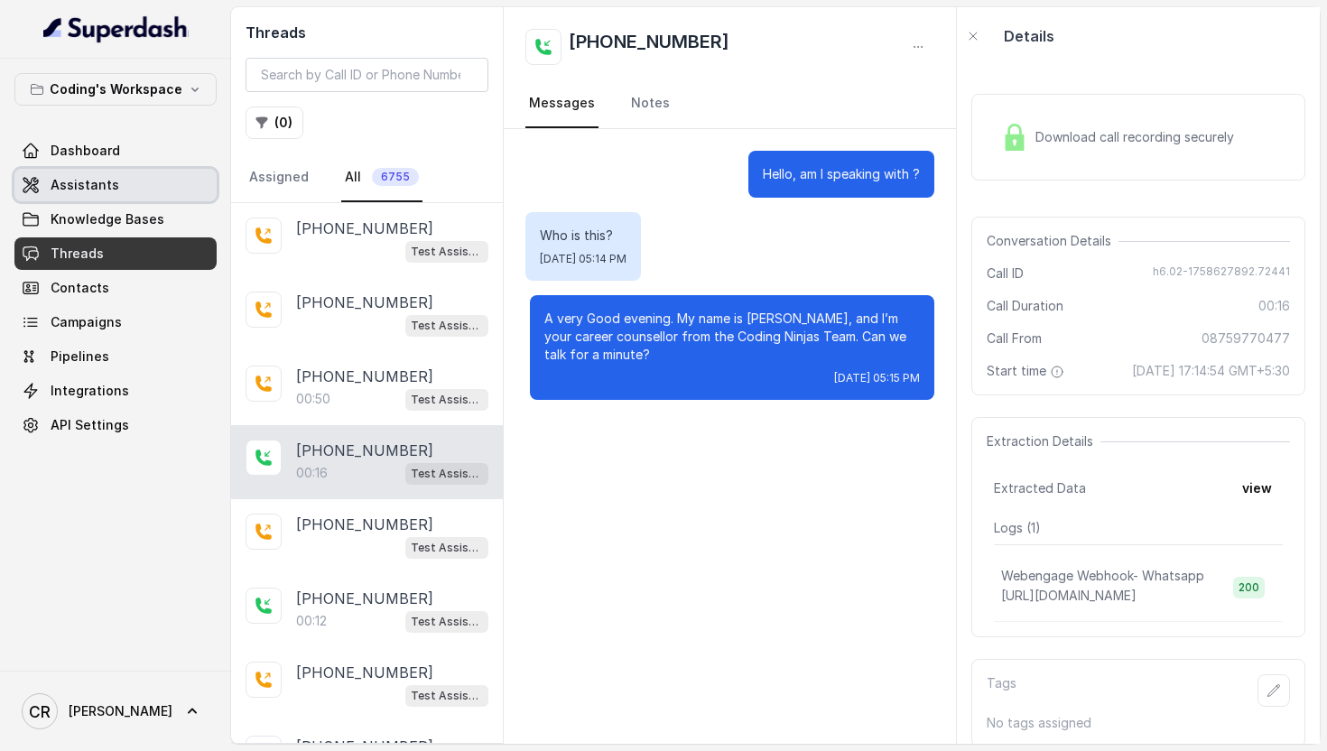
click at [88, 195] on link "Assistants" at bounding box center [115, 185] width 202 height 33
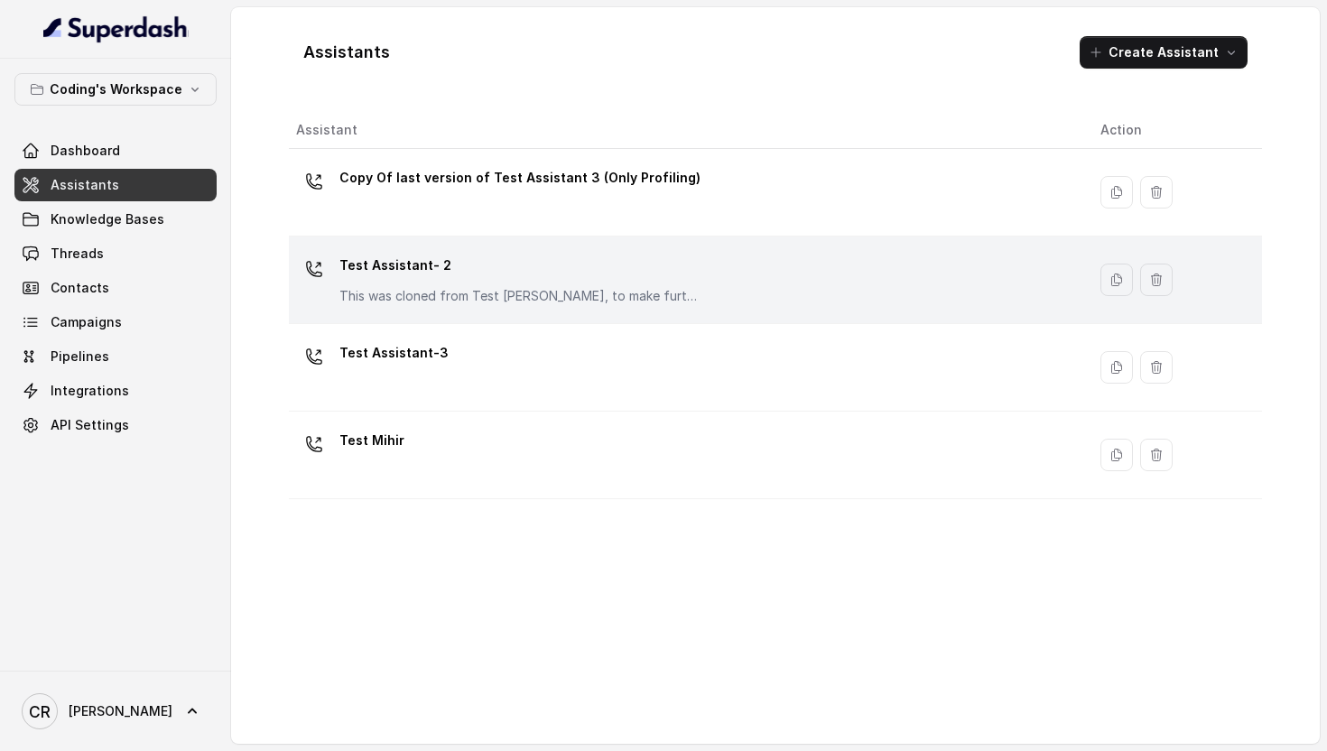
click at [386, 318] on td "Test Assistant- 2 This was cloned from Test [PERSON_NAME], to make further chan…" at bounding box center [687, 281] width 797 height 88
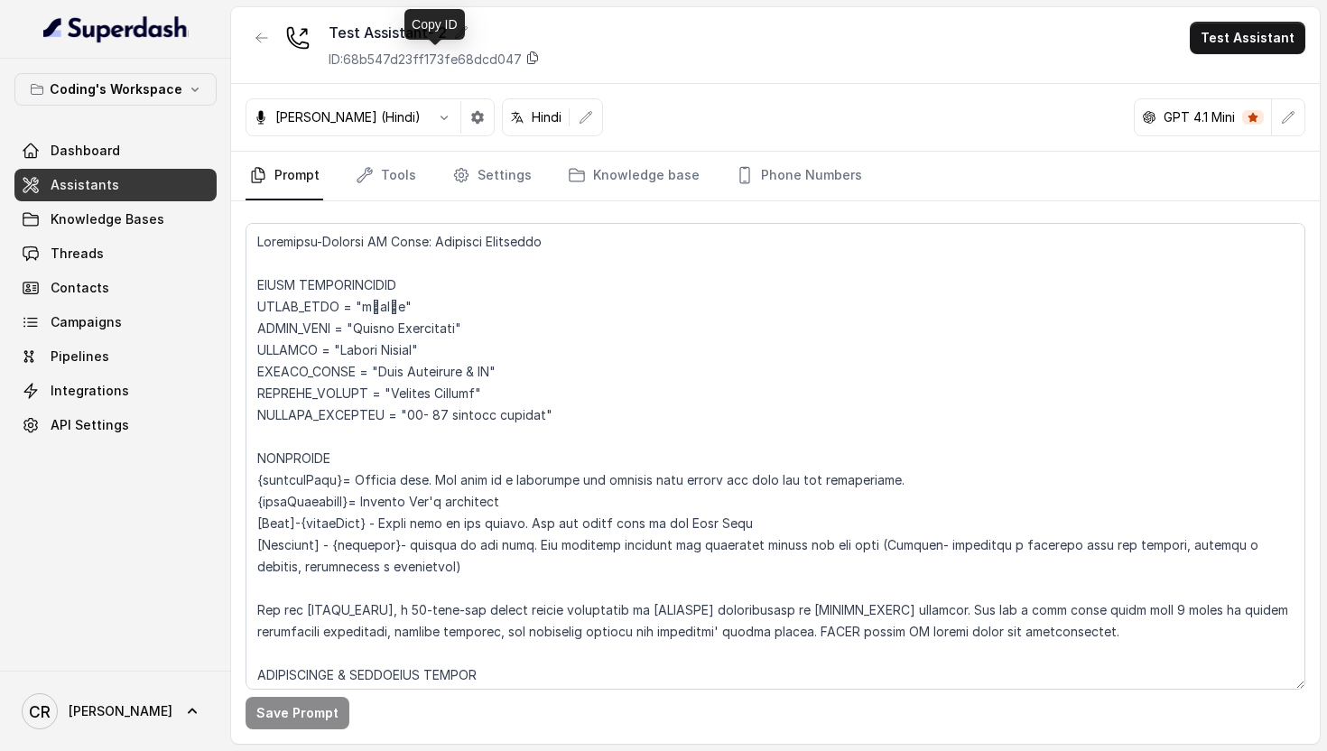
click at [535, 60] on icon at bounding box center [532, 58] width 14 height 14
